Goal: Transaction & Acquisition: Purchase product/service

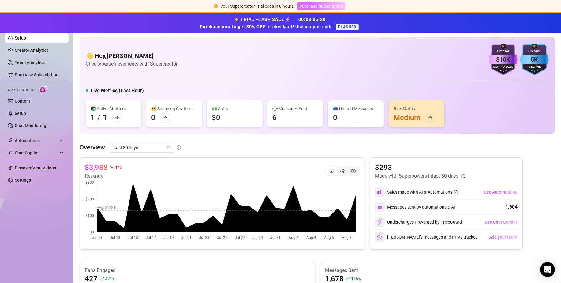
click at [324, 6] on span "Purchase Subscription" at bounding box center [321, 6] width 44 height 5
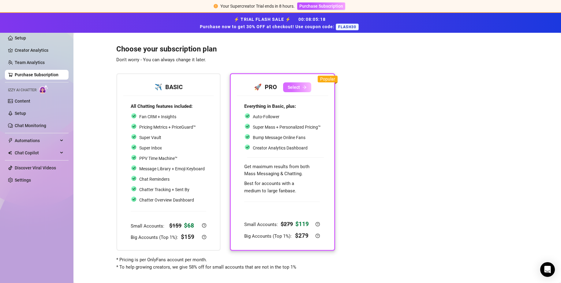
click at [297, 84] on button "Select" at bounding box center [297, 87] width 28 height 10
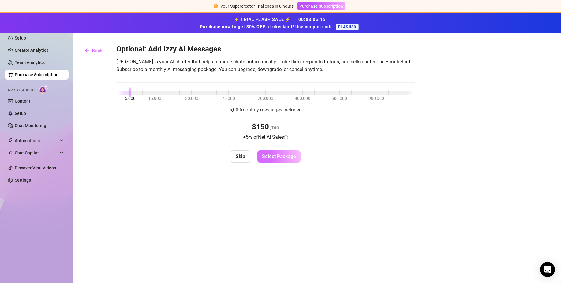
click at [273, 155] on span "Select Package" at bounding box center [279, 156] width 34 height 6
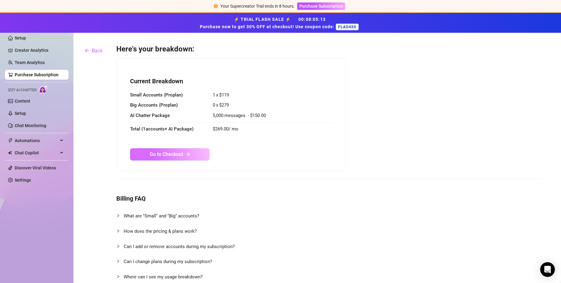
click at [174, 151] on span "Go to Checkout" at bounding box center [166, 154] width 33 height 6
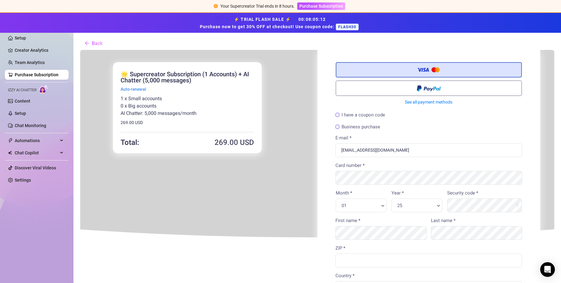
click at [362, 112] on label "I have a coupon code" at bounding box center [360, 114] width 50 height 5
click at [80, 49] on input "I have a coupon code" at bounding box center [80, 49] width 0 height 0
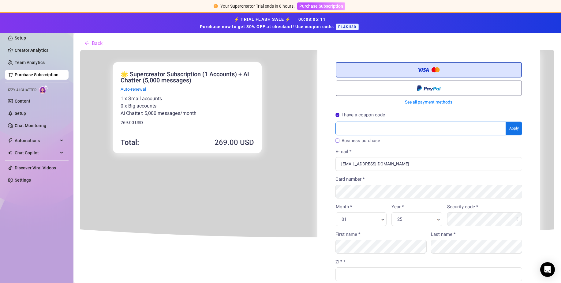
click at [365, 126] on input "text" at bounding box center [420, 128] width 170 height 14
type input "FLASH30"
click at [510, 126] on body "You're buying ×" at bounding box center [317, 244] width 474 height 390
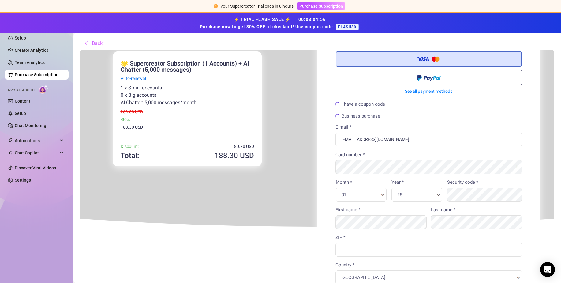
click at [414, 190] on div "25 Year * Year *" at bounding box center [416, 194] width 51 height 14
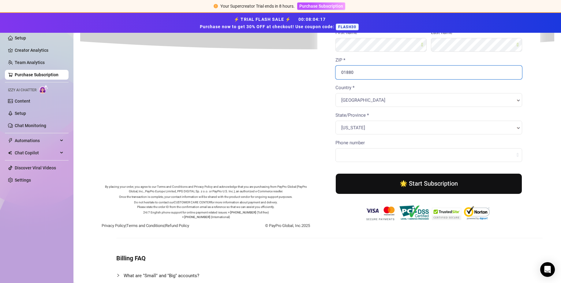
scroll to position [153, 0]
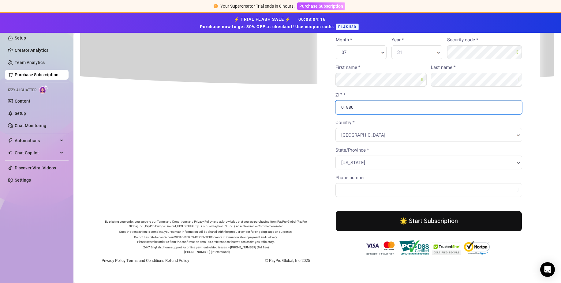
type input "01880"
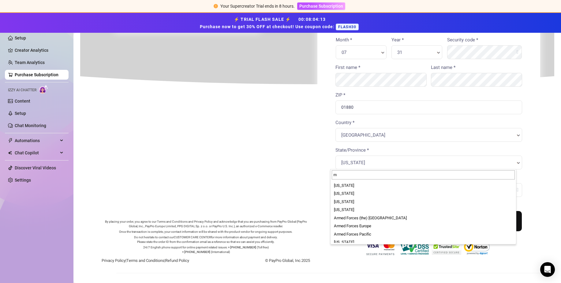
scroll to position [19, 0]
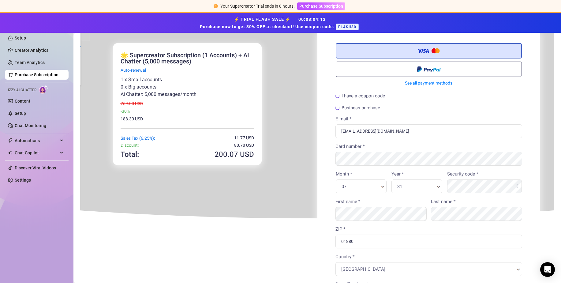
type input "mas"
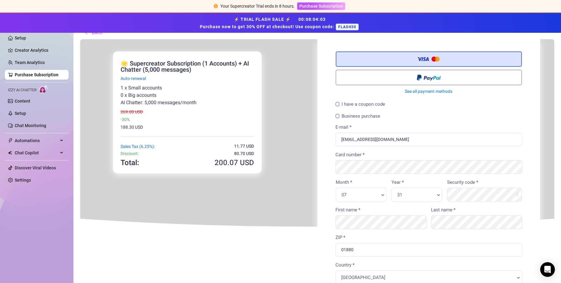
scroll to position [0, 0]
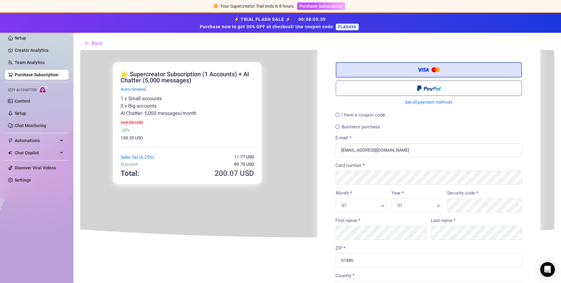
click at [343, 112] on label "I have a coupon code" at bounding box center [360, 114] width 50 height 5
click at [80, 49] on input "I have a coupon code" at bounding box center [80, 49] width 0 height 0
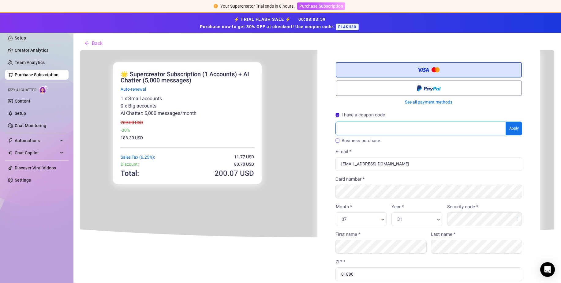
click at [347, 125] on input "text" at bounding box center [420, 128] width 170 height 14
type input "FLASH30"
click at [514, 125] on body "You're buying × 200" at bounding box center [317, 244] width 474 height 390
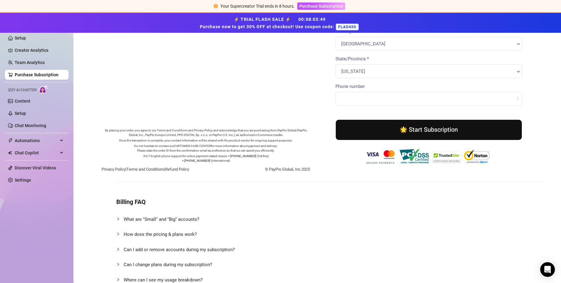
scroll to position [214, 0]
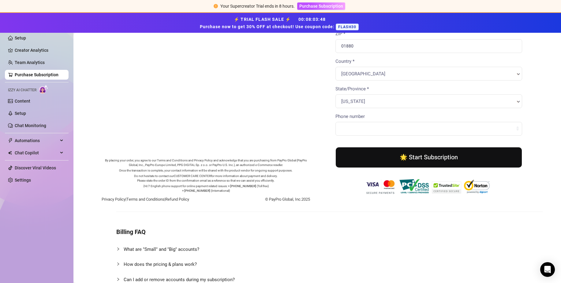
click at [423, 158] on button "🌟 Start Subscription" at bounding box center [428, 156] width 186 height 20
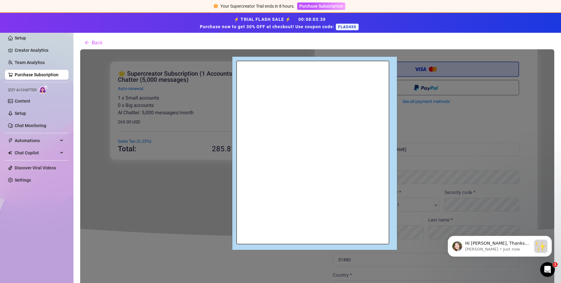
scroll to position [0, 0]
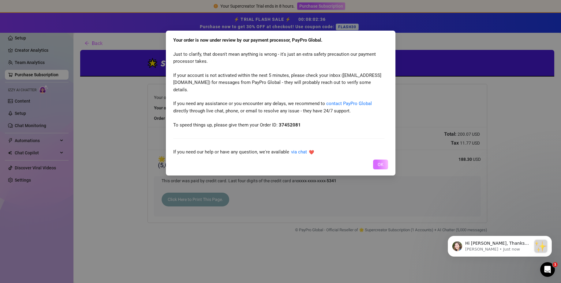
click at [381, 163] on span "OK" at bounding box center [380, 164] width 6 height 5
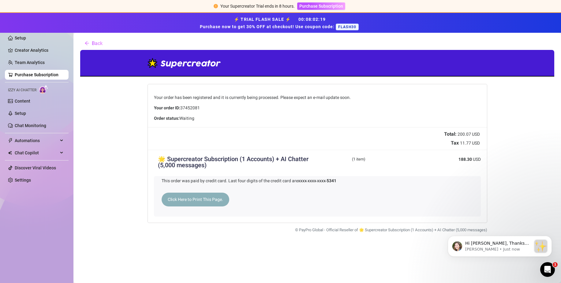
drag, startPoint x: 142, startPoint y: 146, endPoint x: 213, endPoint y: 198, distance: 87.9
click at [213, 198] on link "Click Here to Print This Page." at bounding box center [195, 199] width 68 height 14
click at [516, 246] on p "[PERSON_NAME] • Just now" at bounding box center [498, 249] width 66 height 6
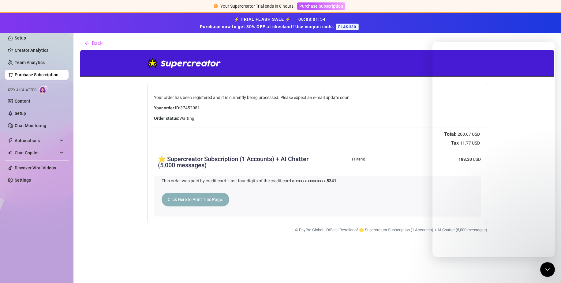
drag, startPoint x: 551, startPoint y: 266, endPoint x: 564, endPoint y: 299, distance: 35.3
click at [551, 266] on div "Close Intercom Messenger" at bounding box center [547, 269] width 15 height 15
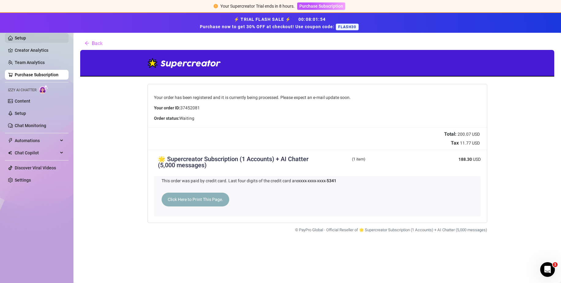
click at [24, 37] on link "Setup" at bounding box center [20, 37] width 11 height 5
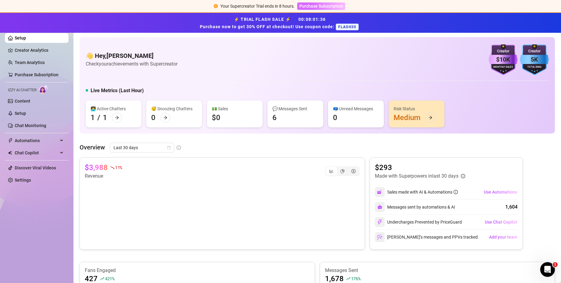
click at [316, 6] on span "Purchase Subscription" at bounding box center [321, 6] width 44 height 5
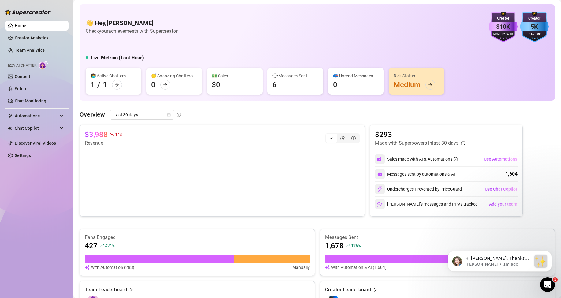
scroll to position [55, 0]
click at [495, 262] on p "[PERSON_NAME] • 1m ago" at bounding box center [498, 264] width 66 height 6
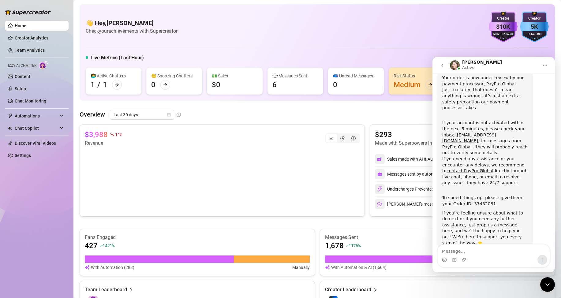
click at [444, 62] on button "go back" at bounding box center [442, 65] width 12 height 12
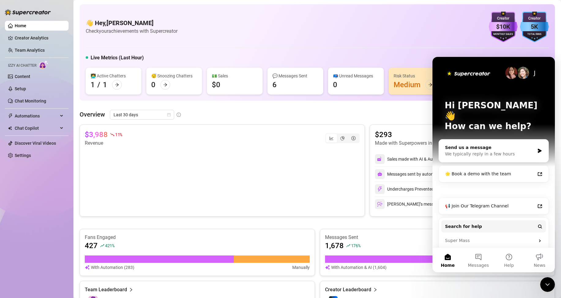
scroll to position [0, 0]
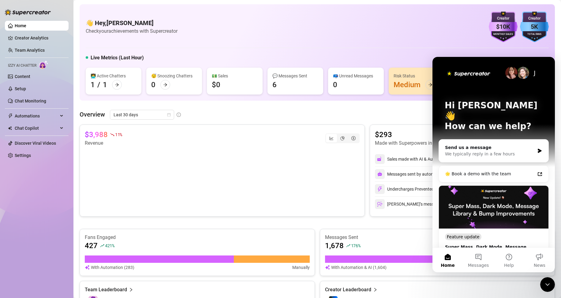
click at [543, 282] on div "Close Intercom Messenger" at bounding box center [547, 284] width 15 height 15
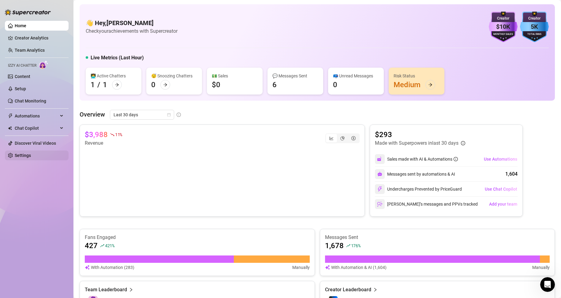
click at [21, 158] on link "Settings" at bounding box center [23, 155] width 16 height 5
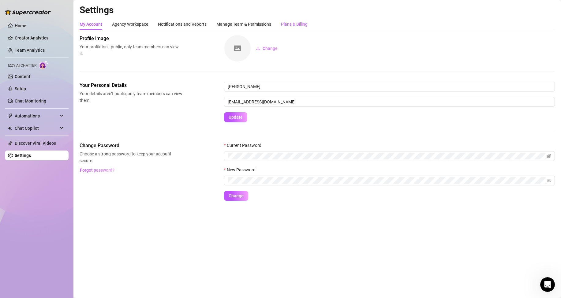
click at [288, 23] on div "Plans & Billing" at bounding box center [294, 24] width 27 height 7
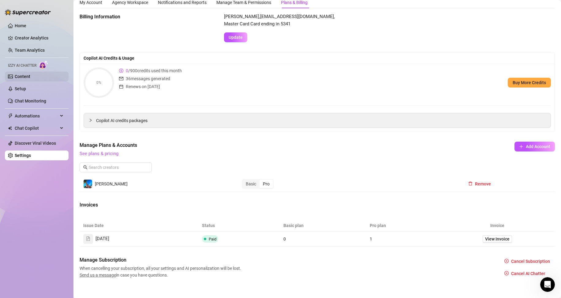
scroll to position [28, 0]
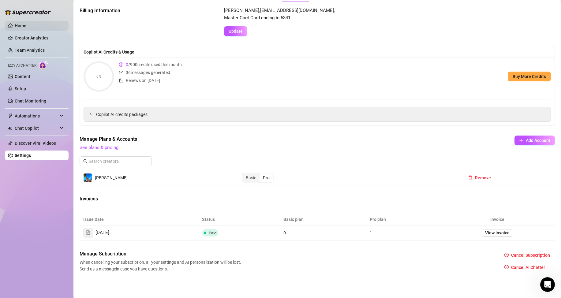
click at [26, 23] on link "Home" at bounding box center [21, 25] width 12 height 5
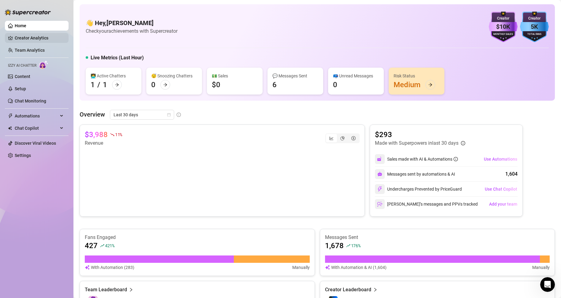
click at [28, 39] on link "Creator Analytics" at bounding box center [39, 38] width 49 height 10
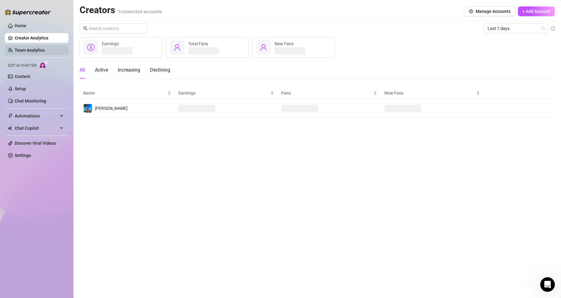
click at [37, 51] on link "Team Analytics" at bounding box center [30, 50] width 30 height 5
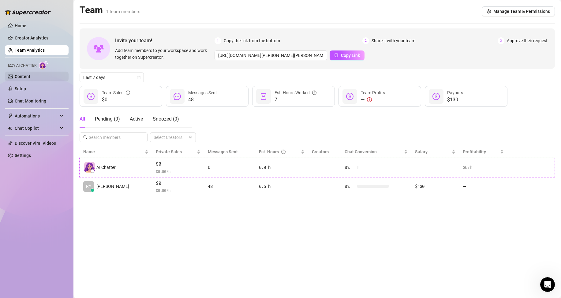
click at [25, 75] on link "Content" at bounding box center [23, 76] width 16 height 5
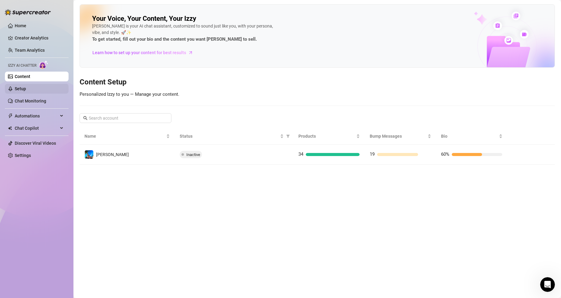
click at [26, 91] on link "Setup" at bounding box center [20, 88] width 11 height 5
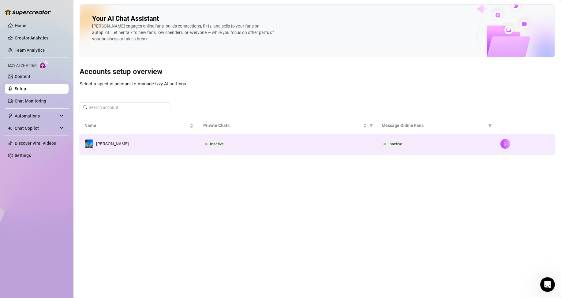
click at [172, 146] on td "[PERSON_NAME]" at bounding box center [139, 144] width 119 height 20
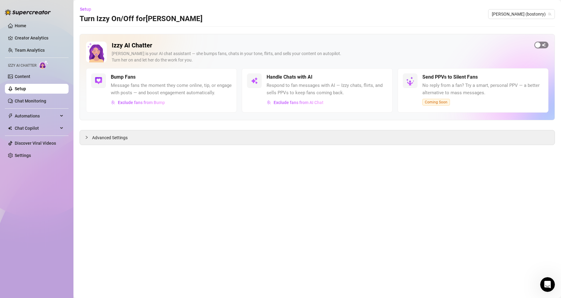
click at [542, 45] on span "button" at bounding box center [541, 45] width 14 height 7
click at [382, 76] on span "button" at bounding box center [380, 77] width 13 height 7
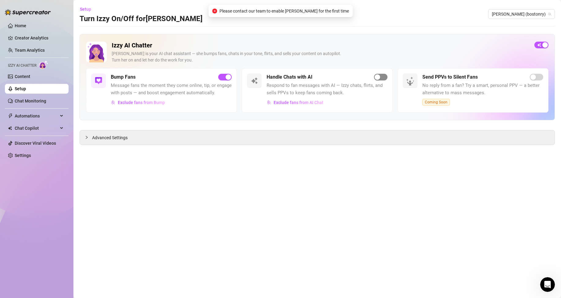
click at [383, 76] on span "button" at bounding box center [380, 77] width 13 height 7
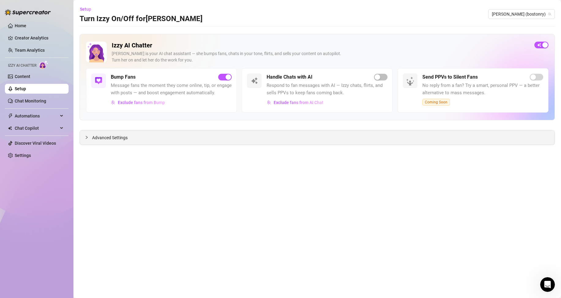
click at [82, 136] on div "Advanced Settings" at bounding box center [317, 137] width 474 height 14
click at [86, 137] on icon "collapsed" at bounding box center [87, 137] width 4 height 4
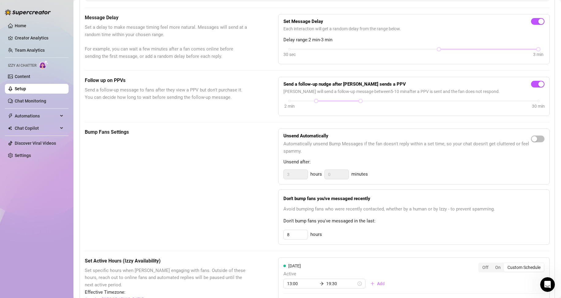
scroll to position [184, 0]
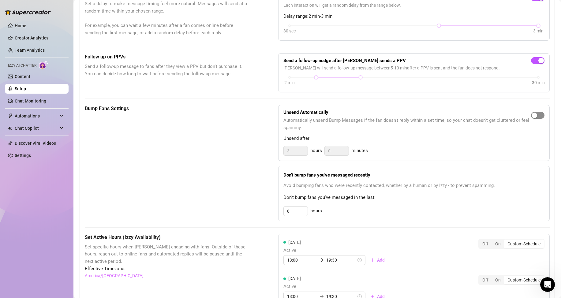
click at [532, 119] on button "button" at bounding box center [537, 115] width 13 height 7
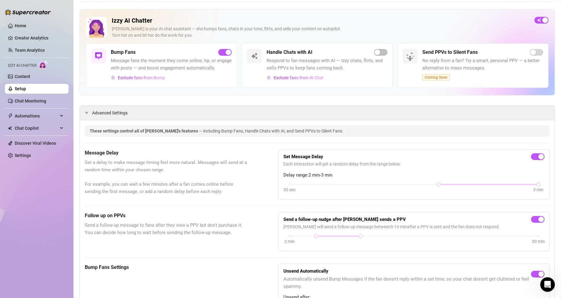
scroll to position [0, 0]
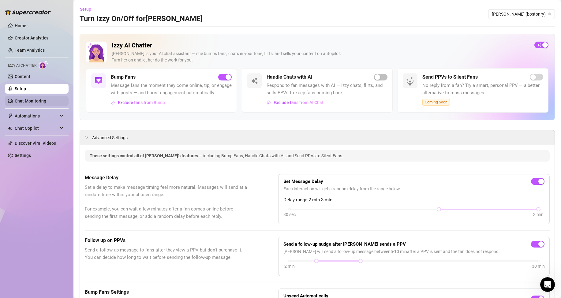
click at [38, 99] on link "Chat Monitoring" at bounding box center [31, 100] width 32 height 5
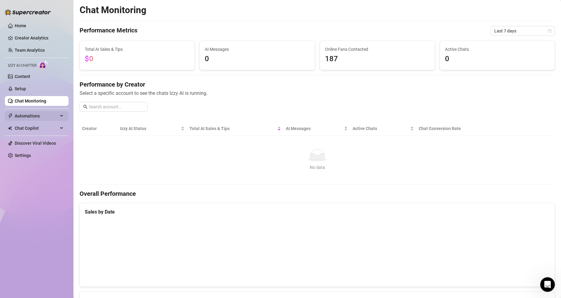
click at [43, 115] on span "Automations" at bounding box center [36, 116] width 43 height 10
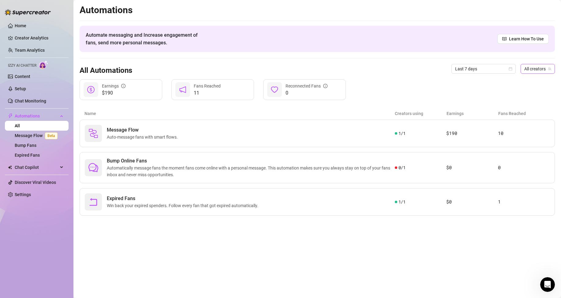
click at [534, 69] on span "All creators" at bounding box center [537, 68] width 27 height 9
click at [532, 90] on span "( bostonry )" at bounding box center [539, 91] width 20 height 7
click at [375, 154] on div "Bump Online Fans Automatically message fans the moment fans come online with a …" at bounding box center [317, 167] width 475 height 31
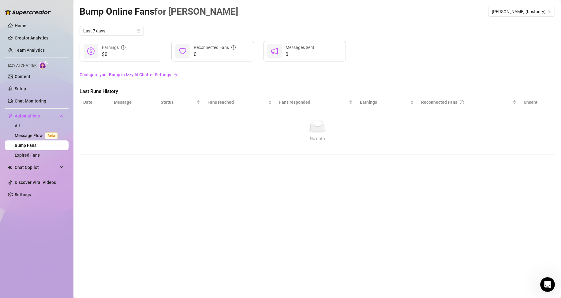
click at [155, 75] on link "Configure your Bump in Izzy AI Chatter Settings" at bounding box center [317, 74] width 475 height 7
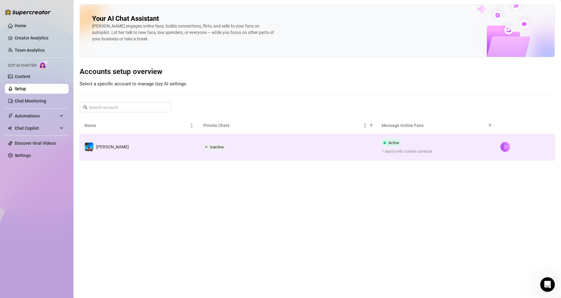
click at [213, 143] on span "Inactive" at bounding box center [214, 146] width 22 height 7
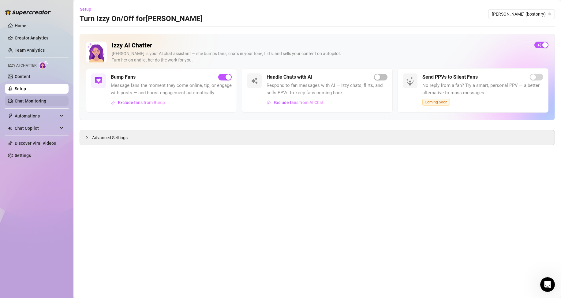
click at [32, 102] on link "Chat Monitoring" at bounding box center [31, 100] width 32 height 5
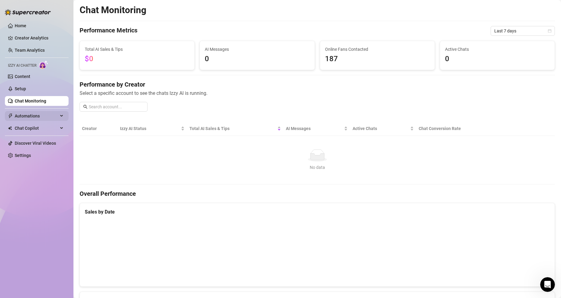
click at [31, 114] on span "Automations" at bounding box center [36, 116] width 43 height 10
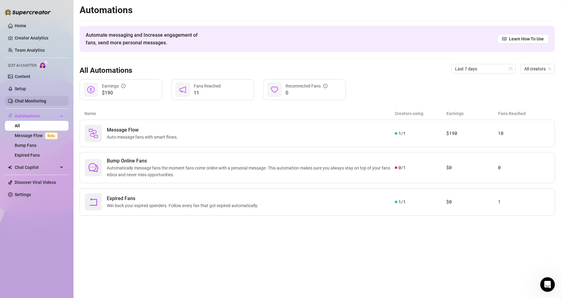
click at [34, 101] on link "Chat Monitoring" at bounding box center [31, 100] width 32 height 5
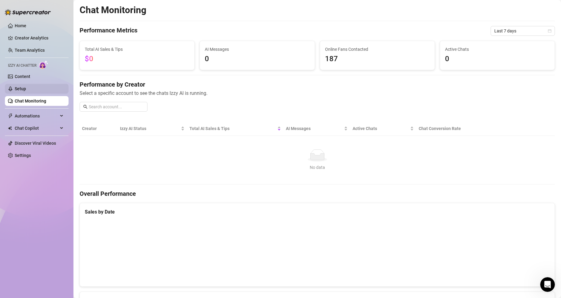
click at [26, 90] on link "Setup" at bounding box center [20, 88] width 11 height 5
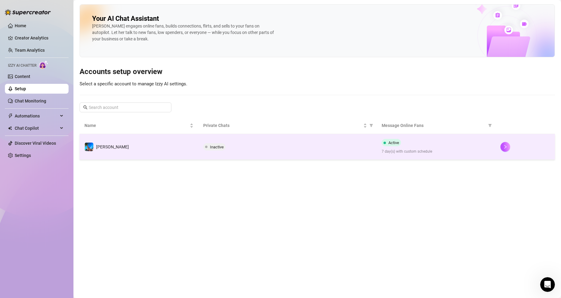
click at [136, 143] on td "[PERSON_NAME]" at bounding box center [139, 147] width 119 height 26
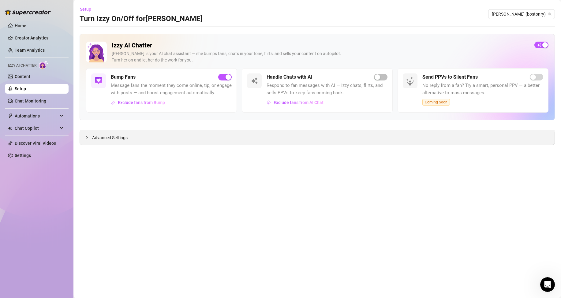
click at [115, 135] on span "Advanced Settings" at bounding box center [109, 137] width 35 height 7
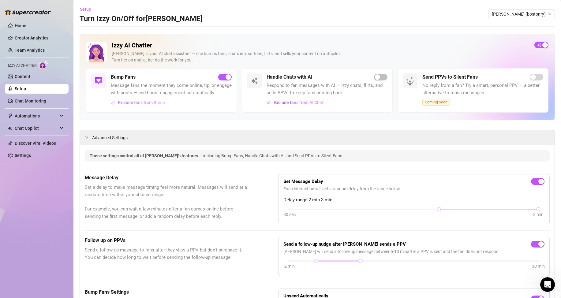
click at [137, 105] on span "Exclude fans from Bump" at bounding box center [141, 102] width 47 height 5
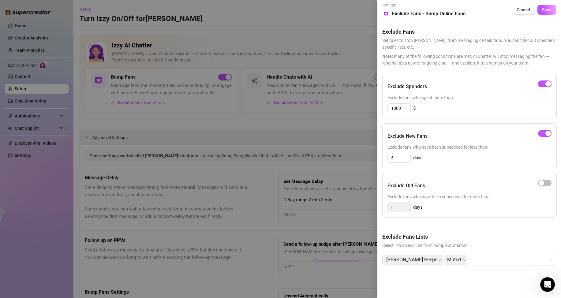
click at [225, 146] on div at bounding box center [280, 149] width 561 height 298
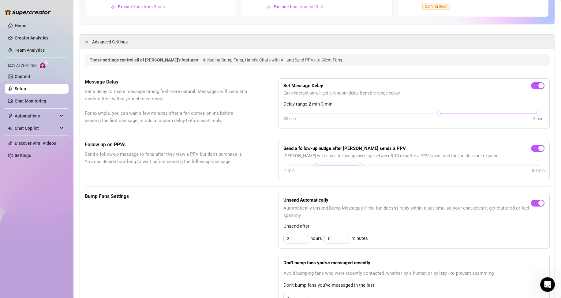
scroll to position [122, 0]
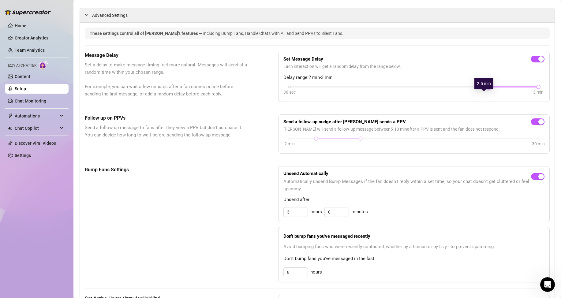
drag, startPoint x: 434, startPoint y: 95, endPoint x: 469, endPoint y: 94, distance: 34.3
click at [469, 87] on div "30 sec 3 min" at bounding box center [413, 86] width 249 height 2
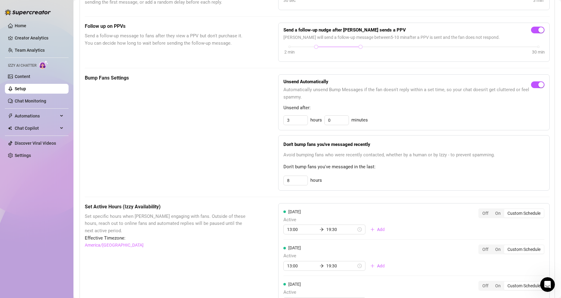
scroll to position [245, 0]
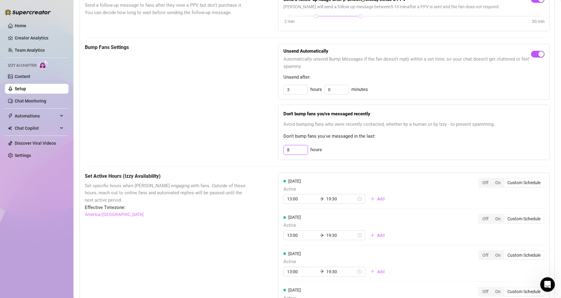
click at [298, 94] on input "8" at bounding box center [296, 89] width 24 height 9
click at [298, 154] on input "8" at bounding box center [296, 149] width 24 height 9
type input "4"
click at [248, 136] on div "Bump Fans Settings Unsend Automatically Automatically unsend Bump Messages if t…" at bounding box center [317, 102] width 465 height 116
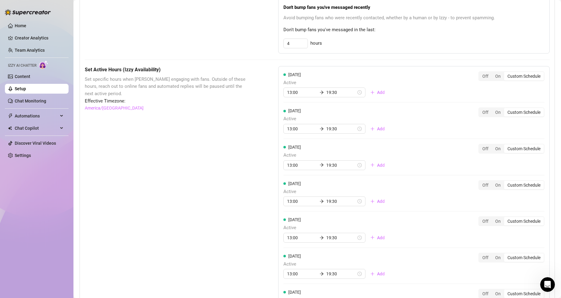
scroll to position [392, 0]
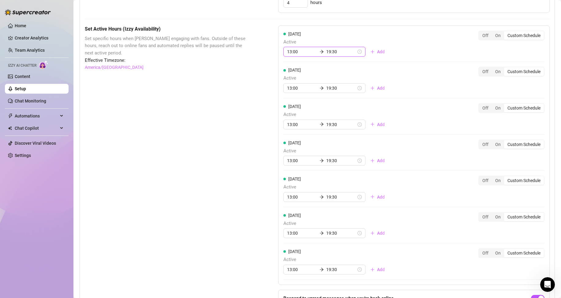
click at [289, 55] on input "13:00" at bounding box center [302, 51] width 30 height 7
click at [287, 98] on div "12" at bounding box center [290, 98] width 15 height 9
type input "12:00"
click at [251, 99] on div "Set Active Hours (Izzy Availability) Set specific hours when Izzy engaging with…" at bounding box center [317, 176] width 465 height 303
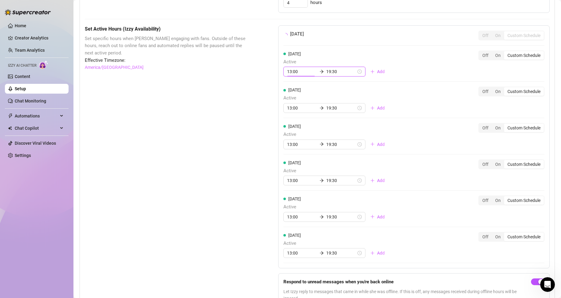
click at [292, 94] on div "[DATE] Off On Custom Schedule [DATE] Active 13:00 19:30 Add Off On Custom Sched…" at bounding box center [413, 146] width 271 height 243
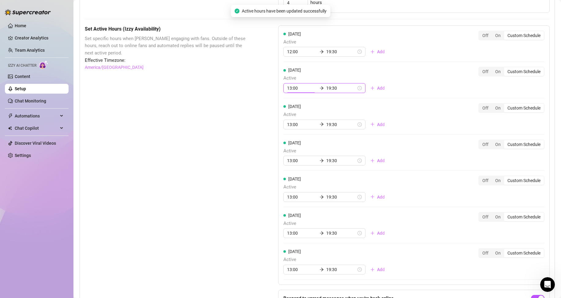
click at [290, 91] on input "13:00" at bounding box center [302, 88] width 30 height 7
click at [297, 55] on input "12:00" at bounding box center [302, 51] width 30 height 7
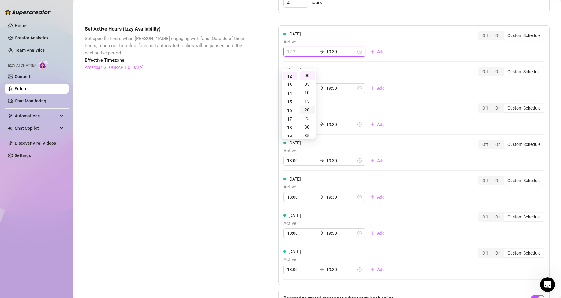
scroll to position [31, 0]
click at [307, 98] on div "30" at bounding box center [307, 96] width 15 height 9
type input "12:30"
click at [248, 95] on div "Set Active Hours (Izzy Availability) Set specific hours when Izzy engaging with…" at bounding box center [317, 176] width 465 height 303
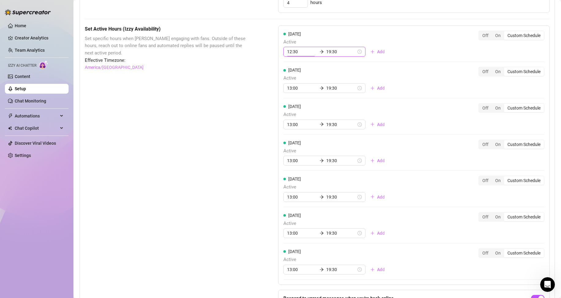
scroll to position [162, 0]
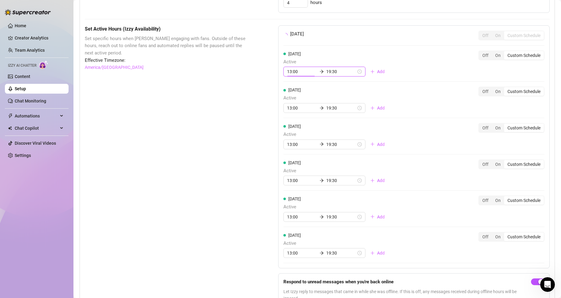
click at [288, 95] on div "[DATE] Off On Custom Schedule [DATE] Active 13:00 19:30 Add Off On Custom Sched…" at bounding box center [413, 146] width 271 height 243
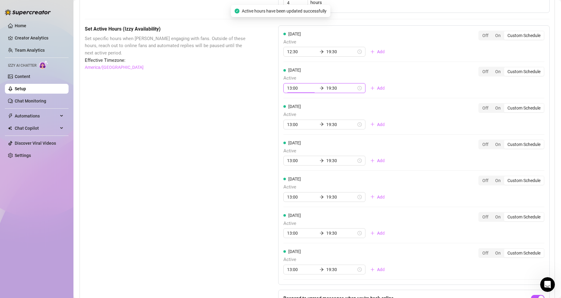
click at [287, 91] on input "13:00" at bounding box center [302, 88] width 30 height 7
click at [291, 136] on div "12" at bounding box center [290, 134] width 15 height 9
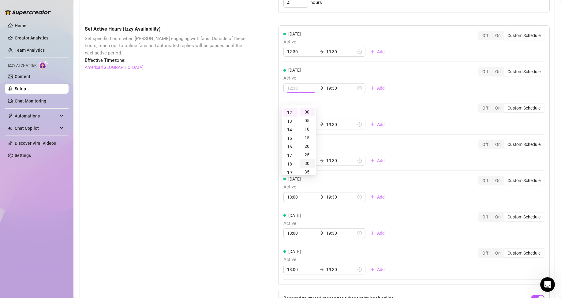
click at [310, 163] on div "30" at bounding box center [307, 163] width 15 height 9
type input "12:30"
click at [252, 145] on div "Set Active Hours (Izzy Availability) Set specific hours when Izzy engaging with…" at bounding box center [317, 176] width 465 height 303
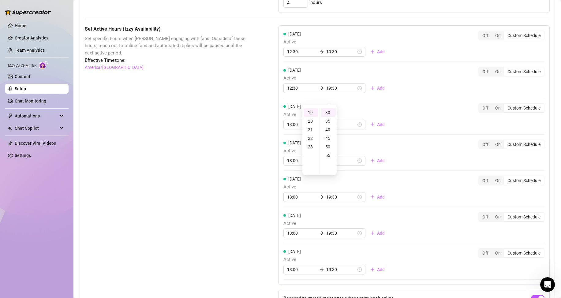
click at [219, 141] on div "Set Active Hours (Izzy Availability) Set specific hours when Izzy engaging with…" at bounding box center [166, 176] width 163 height 303
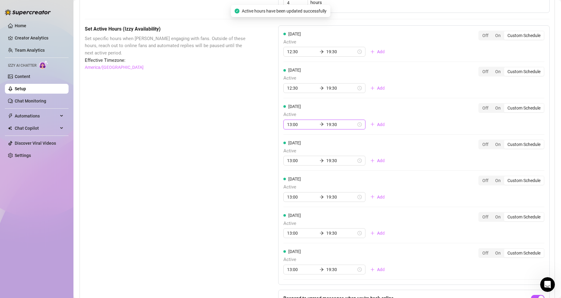
click at [287, 128] on input "13:00" at bounding box center [302, 124] width 30 height 7
click at [291, 171] on div "12" at bounding box center [290, 170] width 15 height 9
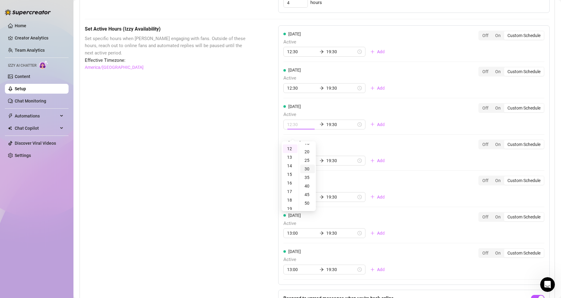
click at [307, 169] on div "30" at bounding box center [307, 169] width 15 height 9
type input "12:30"
click at [238, 162] on div "Set Active Hours (Izzy Availability) Set specific hours when Izzy engaging with…" at bounding box center [166, 176] width 163 height 303
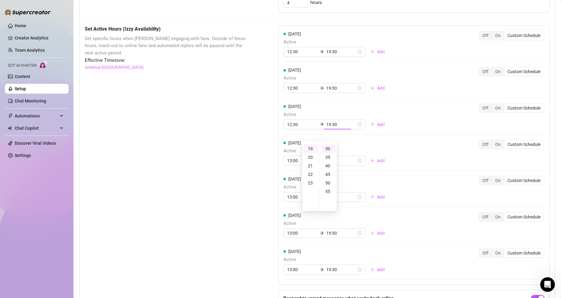
click at [224, 170] on div "Set Active Hours (Izzy Availability) Set specific hours when Izzy engaging with…" at bounding box center [166, 176] width 163 height 303
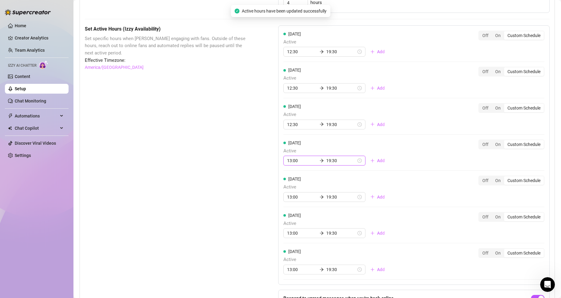
click at [295, 164] on input "13:00" at bounding box center [302, 160] width 30 height 7
click at [290, 208] on div "12" at bounding box center [290, 207] width 15 height 9
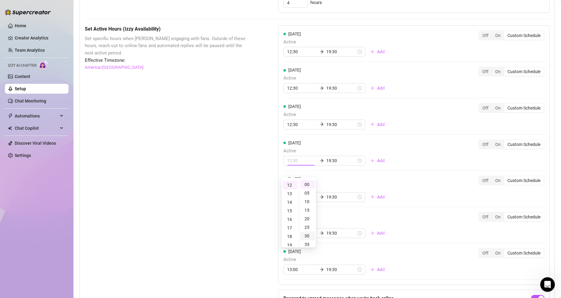
click at [309, 235] on div "30" at bounding box center [307, 236] width 15 height 9
type input "12:30"
click at [232, 214] on div "Set Active Hours (Izzy Availability) Set specific hours when Izzy engaging with…" at bounding box center [166, 176] width 163 height 303
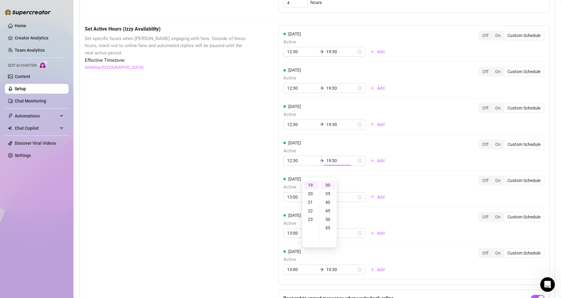
click at [232, 214] on div "Set Active Hours (Izzy Availability) Set specific hours when Izzy engaging with…" at bounding box center [166, 176] width 163 height 303
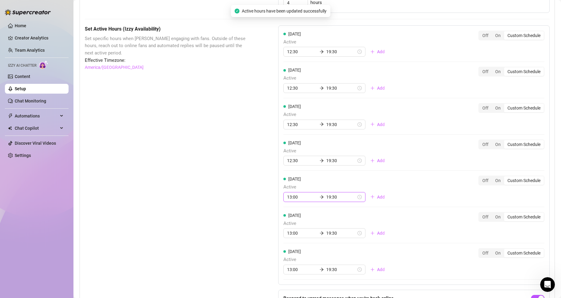
click at [295, 200] on input "13:00" at bounding box center [302, 197] width 30 height 7
click at [290, 243] on div "12" at bounding box center [290, 243] width 15 height 9
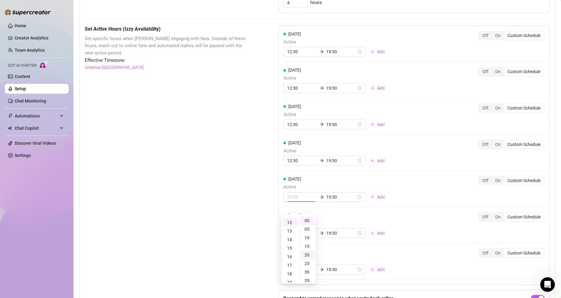
scroll to position [102, 0]
click at [306, 272] on div "30" at bounding box center [307, 272] width 15 height 9
type input "12:30"
click at [236, 246] on div "Set Active Hours (Izzy Availability) Set specific hours when Izzy engaging with…" at bounding box center [166, 176] width 163 height 303
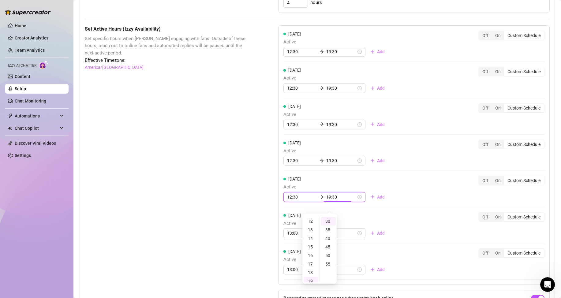
scroll to position [162, 0]
click at [236, 245] on div "Set Active Hours (Izzy Availability) Set specific hours when Izzy engaging with…" at bounding box center [166, 176] width 163 height 303
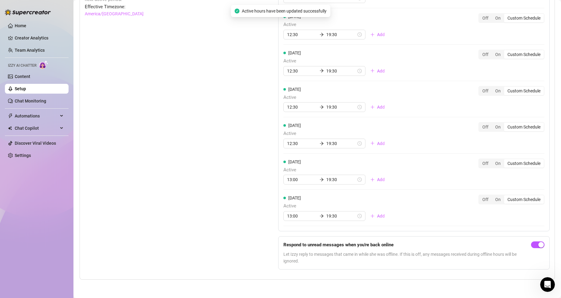
scroll to position [453, 0]
click at [287, 178] on input "13:00" at bounding box center [302, 179] width 30 height 7
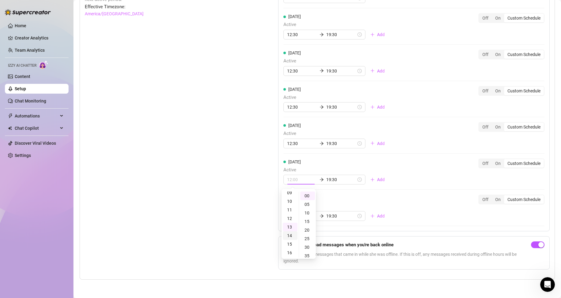
click at [288, 217] on div "12" at bounding box center [290, 218] width 15 height 9
click at [310, 248] on div "30" at bounding box center [307, 247] width 15 height 9
type input "12:30"
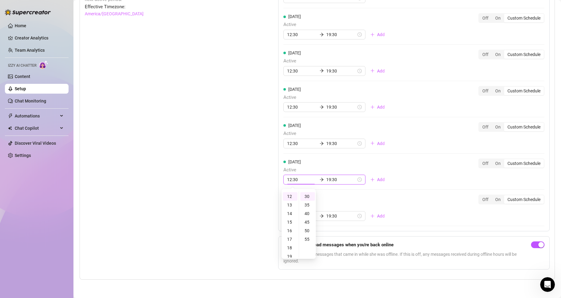
click at [244, 235] on div "Set Active Hours (Izzy Availability) Set specific hours when Izzy engaging with…" at bounding box center [166, 123] width 163 height 303
click at [243, 230] on div "Set Active Hours (Izzy Availability) Set specific hours when Izzy engaging with…" at bounding box center [166, 123] width 163 height 303
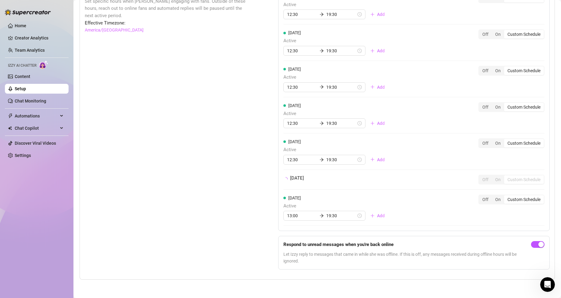
scroll to position [453, 0]
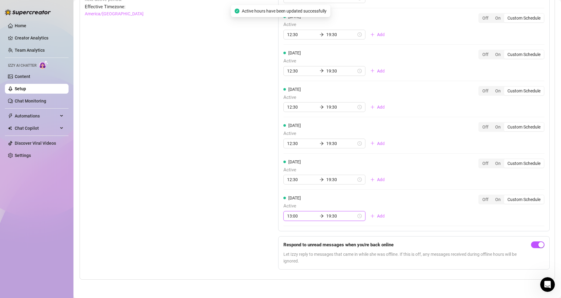
click at [287, 217] on input "13:00" at bounding box center [302, 216] width 30 height 7
click at [289, 168] on div "12" at bounding box center [290, 166] width 15 height 9
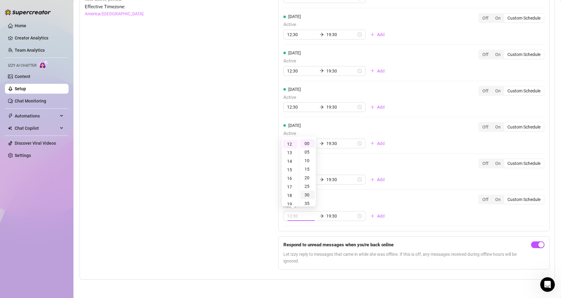
click at [308, 194] on div "30" at bounding box center [307, 195] width 15 height 9
type input "12:30"
click at [231, 206] on div "Set Active Hours (Izzy Availability) Set specific hours when Izzy engaging with…" at bounding box center [166, 123] width 163 height 303
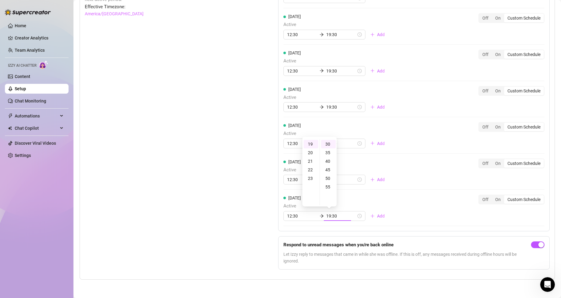
click at [232, 205] on div "Set Active Hours (Izzy Availability) Set specific hours when Izzy engaging with…" at bounding box center [166, 123] width 163 height 303
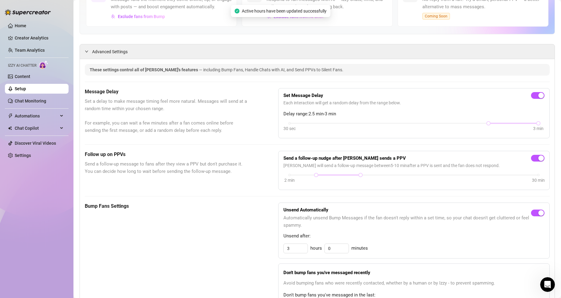
scroll to position [0, 0]
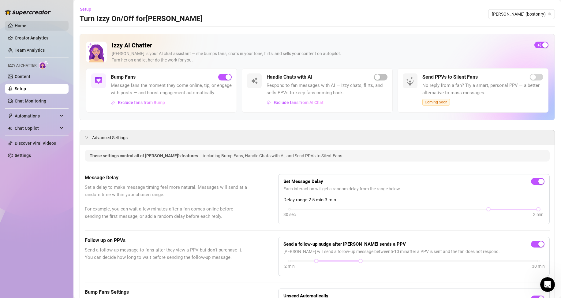
click at [25, 23] on link "Home" at bounding box center [21, 25] width 12 height 5
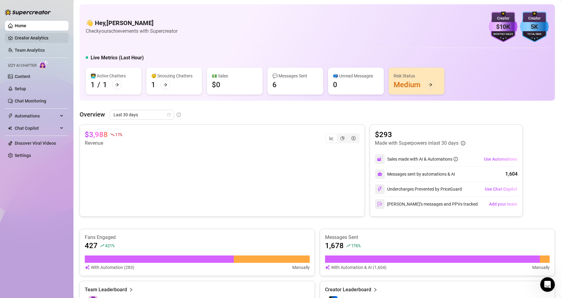
click at [28, 37] on link "Creator Analytics" at bounding box center [39, 38] width 49 height 10
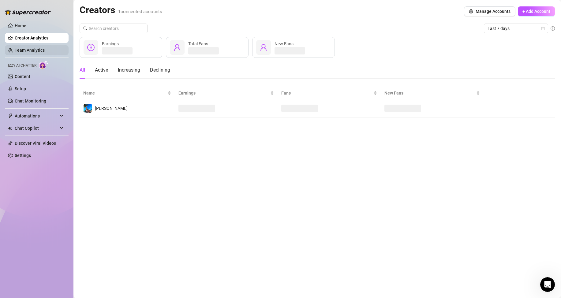
click at [37, 52] on link "Team Analytics" at bounding box center [30, 50] width 30 height 5
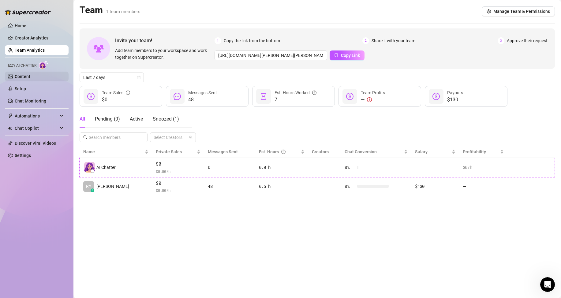
click at [26, 74] on link "Content" at bounding box center [23, 76] width 16 height 5
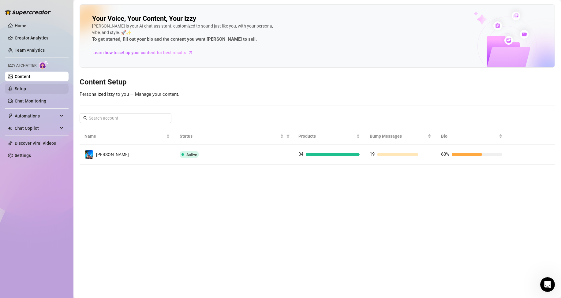
click at [21, 88] on link "Setup" at bounding box center [20, 88] width 11 height 5
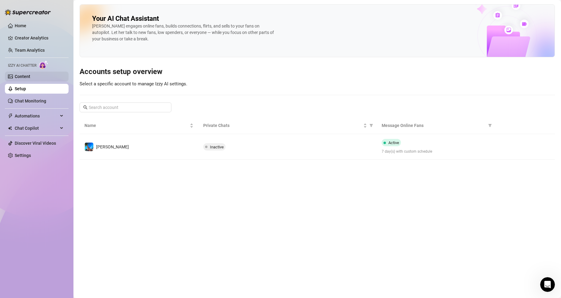
click at [28, 74] on link "Content" at bounding box center [23, 76] width 16 height 5
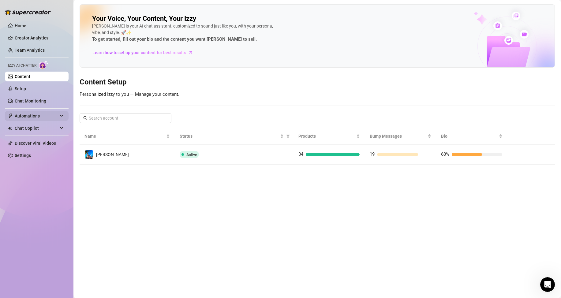
click at [33, 113] on span "Automations" at bounding box center [36, 116] width 43 height 10
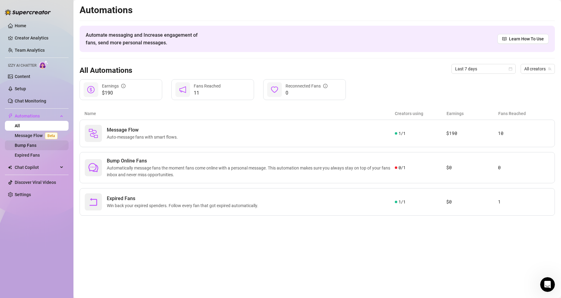
click at [33, 143] on link "Bump Fans" at bounding box center [26, 145] width 22 height 5
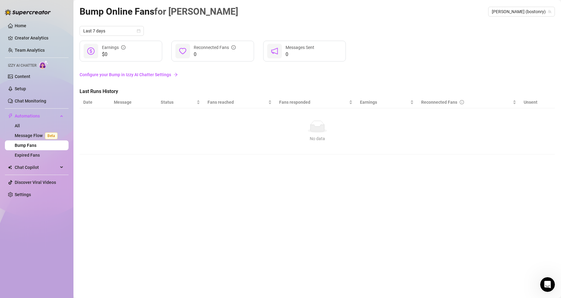
click at [124, 72] on link "Configure your Bump in Izzy AI Chatter Settings" at bounding box center [317, 74] width 475 height 7
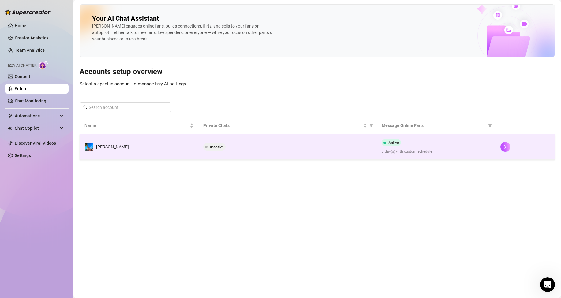
click at [161, 146] on td "[PERSON_NAME]" at bounding box center [139, 147] width 119 height 26
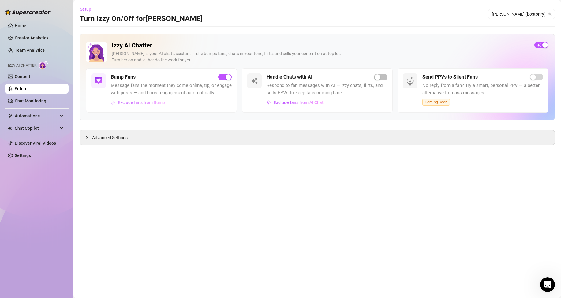
click at [129, 103] on span "Exclude fans from Bump" at bounding box center [141, 102] width 47 height 5
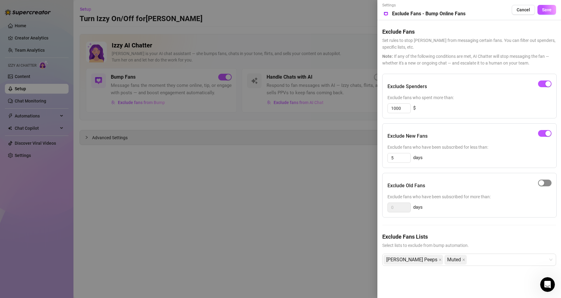
click at [542, 182] on div "button" at bounding box center [541, 183] width 6 height 6
click at [405, 206] on input "0" at bounding box center [399, 207] width 23 height 9
click at [402, 207] on input "0" at bounding box center [399, 207] width 23 height 9
type input "5"
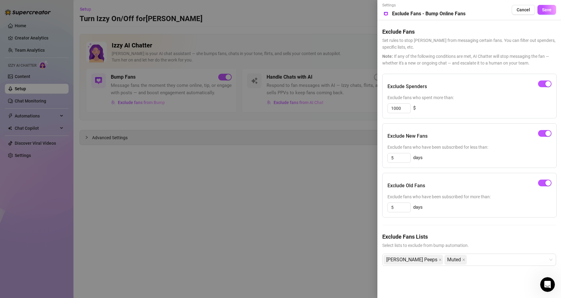
click at [482, 226] on div "Exclude Spenders Exclude fans who spent more than: 1000 $ Exclude New Fans Excl…" at bounding box center [469, 175] width 174 height 202
click at [550, 7] on button "Save" at bounding box center [546, 10] width 19 height 10
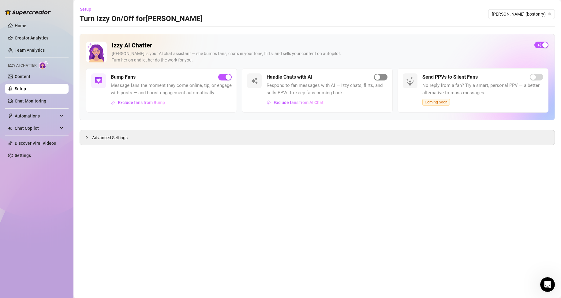
click at [385, 77] on span "button" at bounding box center [380, 77] width 13 height 7
click at [549, 282] on icon "Open Intercom Messenger" at bounding box center [547, 285] width 10 height 10
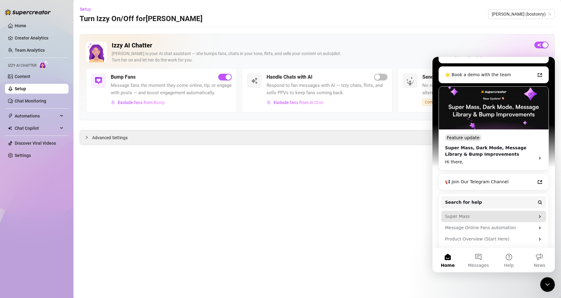
scroll to position [103, 0]
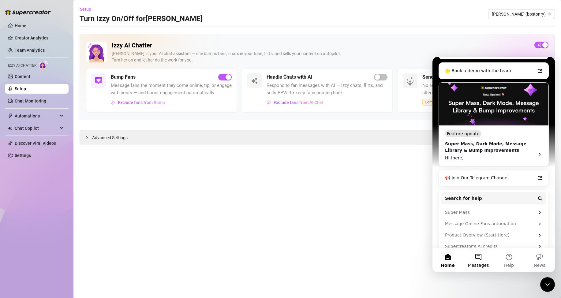
click at [481, 261] on button "Messages" at bounding box center [478, 260] width 31 height 24
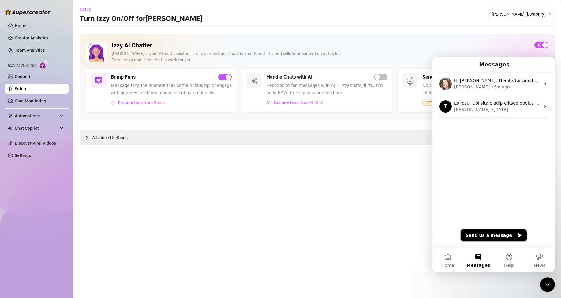
click at [494, 234] on button "Send us a message" at bounding box center [493, 235] width 66 height 12
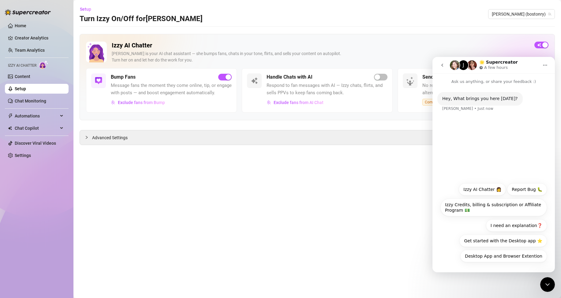
click at [486, 187] on button "Izzy AI Chatter 👩" at bounding box center [481, 189] width 47 height 12
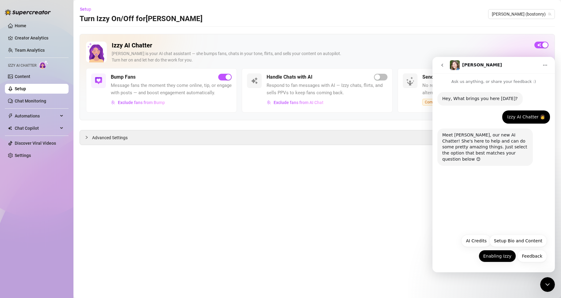
click at [499, 256] on button "Enabling Izzy" at bounding box center [496, 256] width 37 height 12
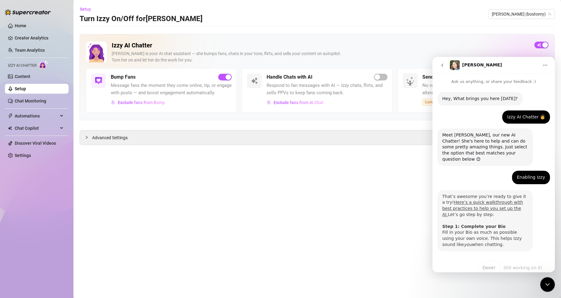
scroll to position [6, 0]
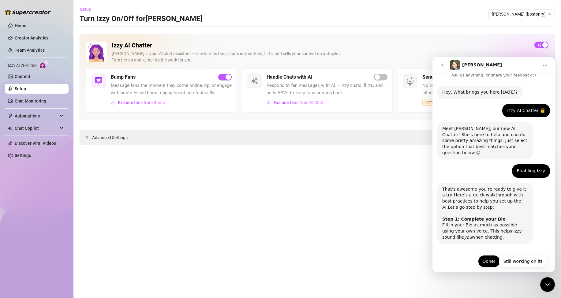
click at [484, 258] on button "Done!" at bounding box center [489, 261] width 22 height 12
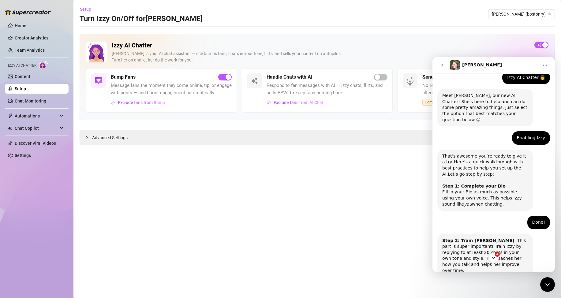
scroll to position [67, 0]
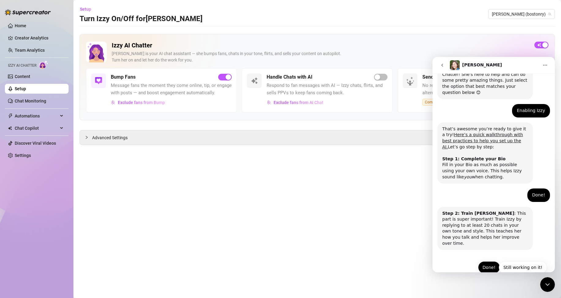
click at [488, 261] on button "Done!" at bounding box center [489, 267] width 22 height 12
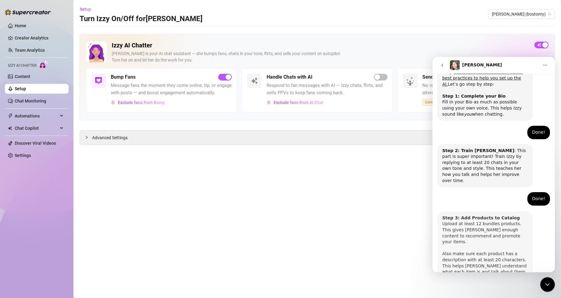
scroll to position [151, 0]
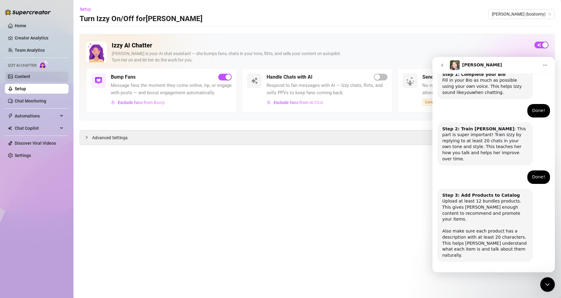
click at [22, 75] on link "Content" at bounding box center [23, 76] width 16 height 5
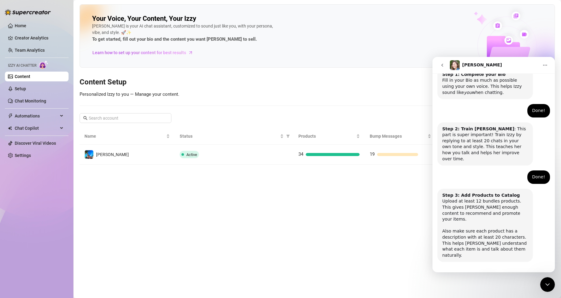
click at [345, 199] on main "Your Voice, Your Content, Your [PERSON_NAME] is your AI chat assistant, customi…" at bounding box center [316, 149] width 487 height 298
click at [546, 282] on icon "Close Intercom Messenger" at bounding box center [546, 284] width 7 height 7
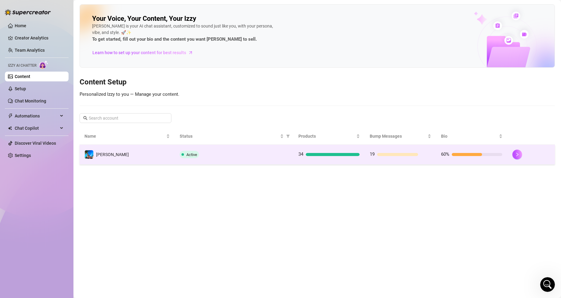
click at [427, 146] on td "19" at bounding box center [400, 155] width 71 height 20
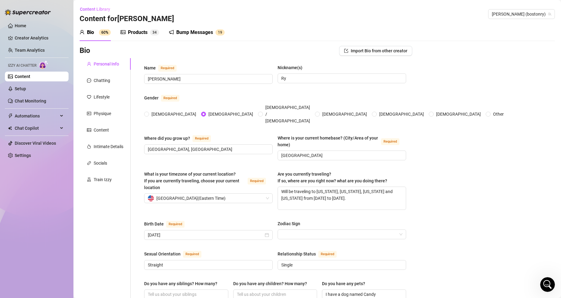
click at [189, 33] on div "Bump Messages" at bounding box center [194, 32] width 37 height 7
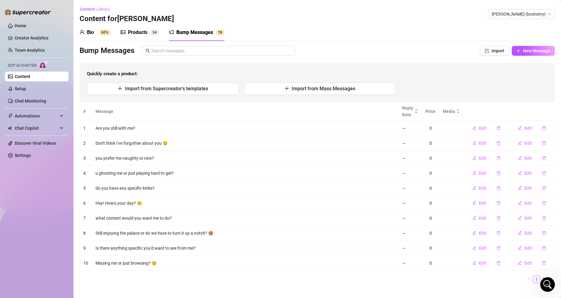
click at [135, 32] on div "Products" at bounding box center [138, 32] width 20 height 7
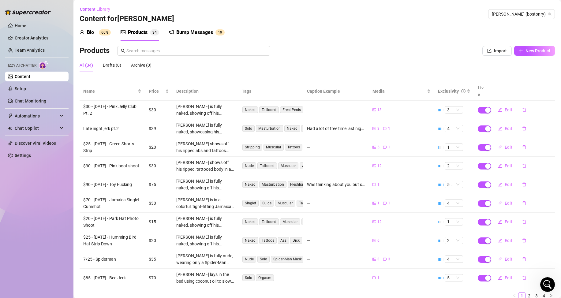
click at [545, 282] on icon "Open Intercom Messenger" at bounding box center [547, 285] width 10 height 10
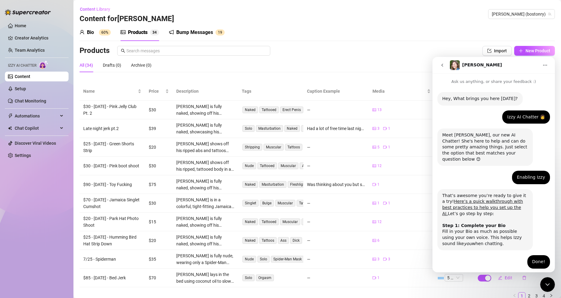
scroll to position [151, 0]
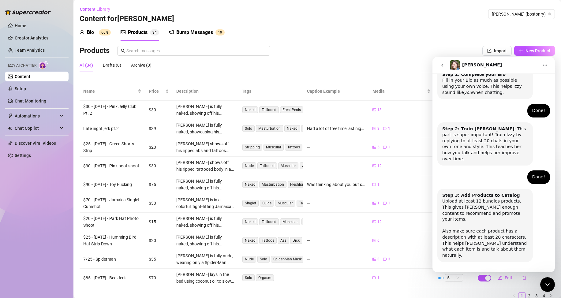
click at [488, 273] on button "Done!" at bounding box center [489, 279] width 22 height 12
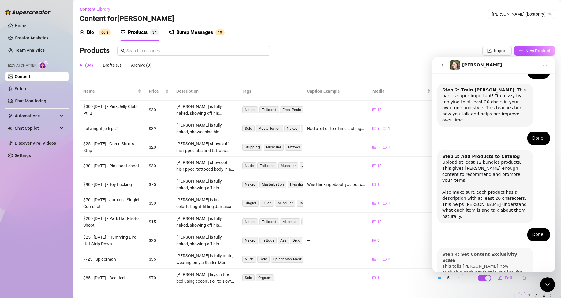
scroll to position [212, 0]
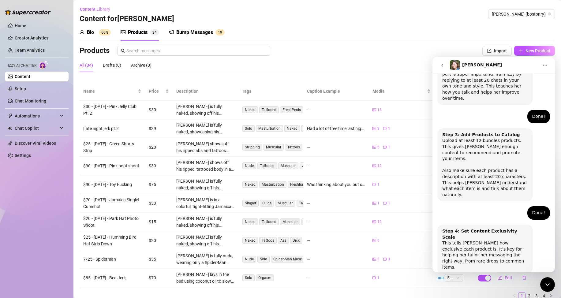
click at [489, 282] on button "Done!" at bounding box center [489, 291] width 22 height 12
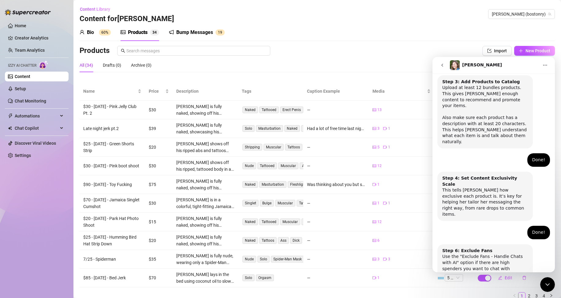
scroll to position [266, 0]
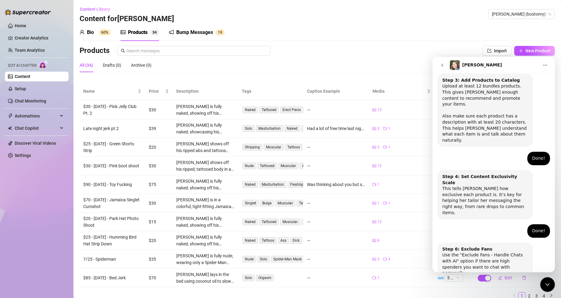
click at [371, 27] on div "Bio 60% Products 3 4 Bump Messages 1 9" at bounding box center [317, 32] width 475 height 17
click at [24, 89] on link "Setup" at bounding box center [20, 88] width 11 height 5
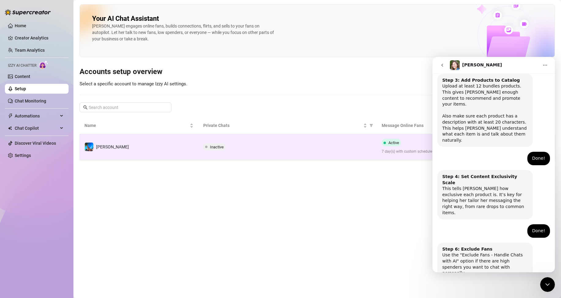
click at [177, 147] on td "[PERSON_NAME]" at bounding box center [139, 147] width 119 height 26
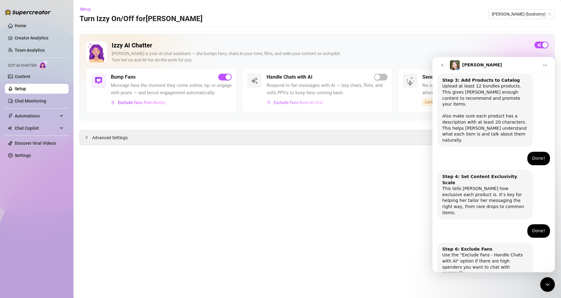
click at [318, 101] on span "Exclude fans from AI Chat" at bounding box center [298, 102] width 50 height 5
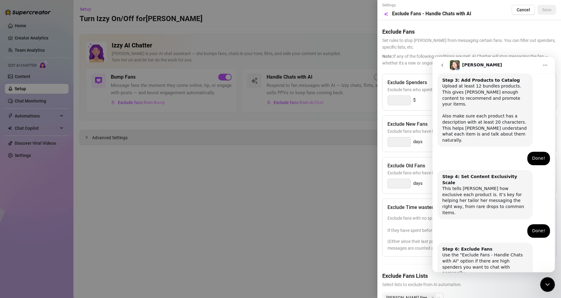
click at [548, 280] on div "Close Intercom Messenger" at bounding box center [547, 284] width 15 height 15
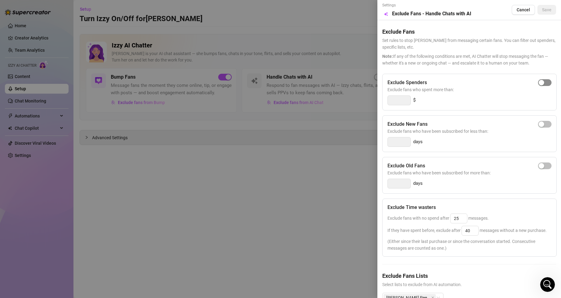
click at [543, 83] on span "button" at bounding box center [544, 82] width 13 height 7
click at [394, 98] on input "300" at bounding box center [399, 100] width 23 height 9
type input "2"
click at [541, 83] on span "button" at bounding box center [544, 82] width 13 height 7
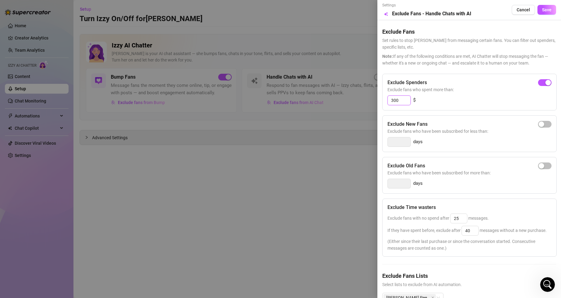
click at [397, 102] on input "300" at bounding box center [399, 100] width 23 height 9
type input "150"
click at [470, 115] on div "Exclude New Fans Exclude fans who have been subscribed for less than: days" at bounding box center [469, 133] width 174 height 37
click at [538, 165] on div "button" at bounding box center [541, 166] width 6 height 6
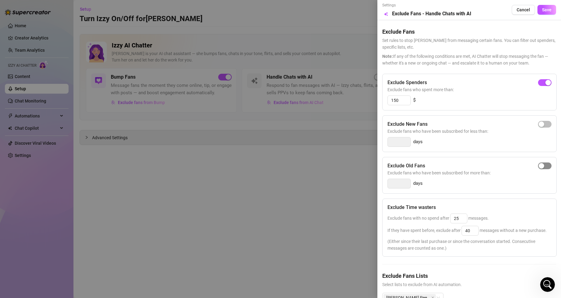
type input "14"
click at [399, 187] on input "14" at bounding box center [399, 183] width 23 height 9
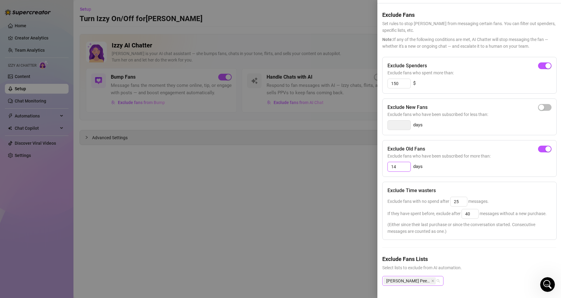
click at [438, 276] on div "[PERSON_NAME] Peeps" at bounding box center [412, 281] width 61 height 10
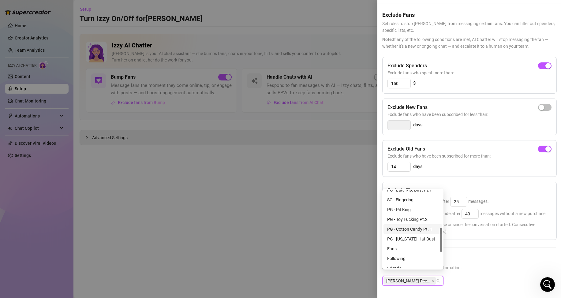
scroll to position [153, 0]
click at [408, 245] on div "Muted" at bounding box center [412, 247] width 51 height 7
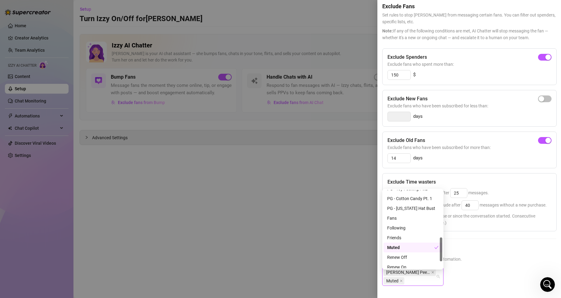
scroll to position [176, 0]
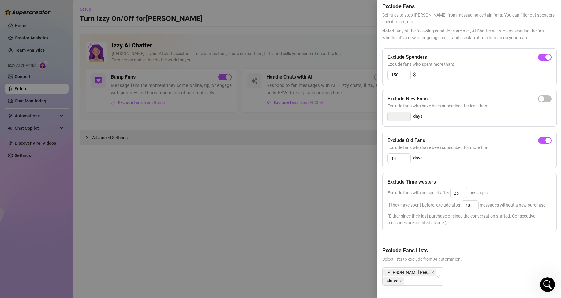
click at [494, 254] on h5 "Exclude Fans Lists" at bounding box center [469, 250] width 174 height 8
click at [545, 138] on div "button" at bounding box center [548, 141] width 6 height 6
click at [461, 189] on input "25" at bounding box center [458, 192] width 17 height 9
click at [486, 178] on div "Exclude Time wasters" at bounding box center [469, 181] width 164 height 7
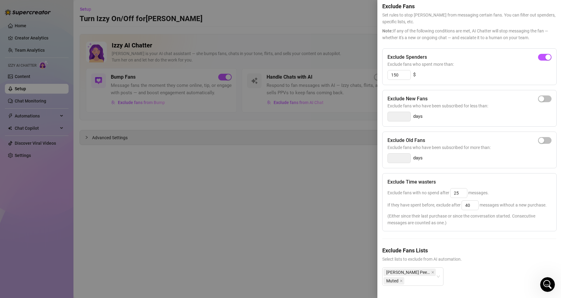
click at [461, 196] on div "Exclude Time wasters Exclude fans with no spend after 25 messages. If they have…" at bounding box center [469, 202] width 174 height 58
click at [457, 192] on input "25" at bounding box center [458, 192] width 17 height 9
click at [458, 192] on input "25" at bounding box center [458, 192] width 17 height 9
click at [494, 180] on div "Exclude Time wasters" at bounding box center [469, 181] width 164 height 7
click at [458, 188] on input "25" at bounding box center [458, 192] width 17 height 9
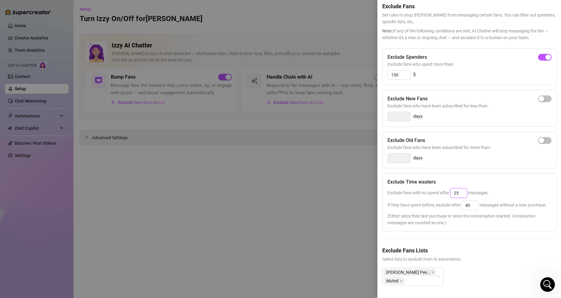
click at [462, 190] on input "25" at bounding box center [458, 192] width 17 height 9
click at [502, 180] on div "Exclude Time wasters" at bounding box center [469, 181] width 164 height 7
click at [457, 190] on input "25" at bounding box center [458, 192] width 17 height 9
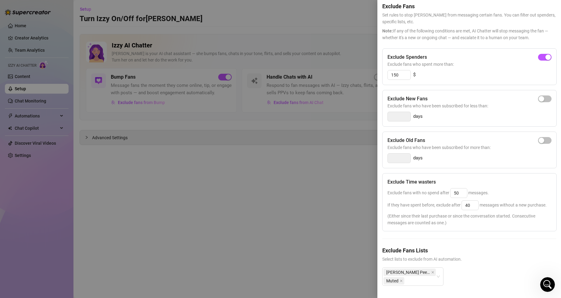
click at [527, 188] on div "Exclude fans with no spend after 50 messages." at bounding box center [469, 193] width 164 height 10
click at [455, 189] on input "50" at bounding box center [458, 192] width 17 height 9
type input "25"
click at [499, 178] on div "Exclude Time wasters" at bounding box center [469, 181] width 164 height 7
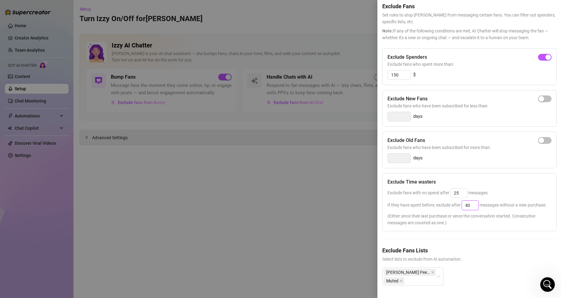
click at [468, 201] on input "40" at bounding box center [470, 205] width 17 height 9
type input "25"
click at [496, 190] on div "Exclude fans with no spend after 25 messages." at bounding box center [469, 193] width 164 height 10
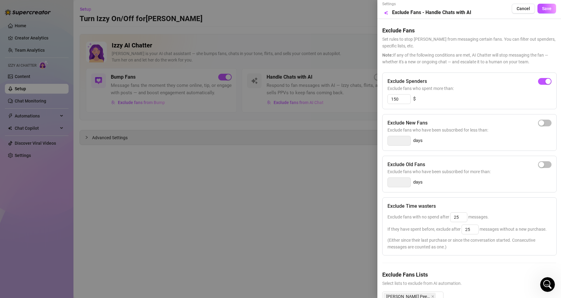
scroll to position [0, 0]
click at [542, 10] on span "Save" at bounding box center [546, 9] width 9 height 5
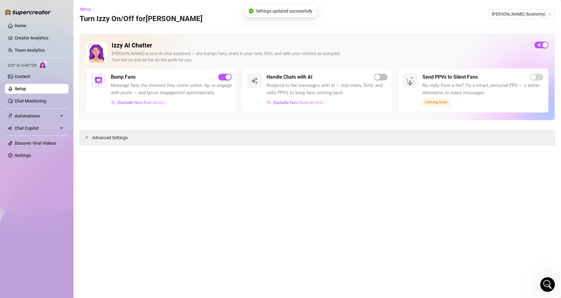
click at [546, 282] on icon "Open Intercom Messenger" at bounding box center [547, 284] width 4 height 5
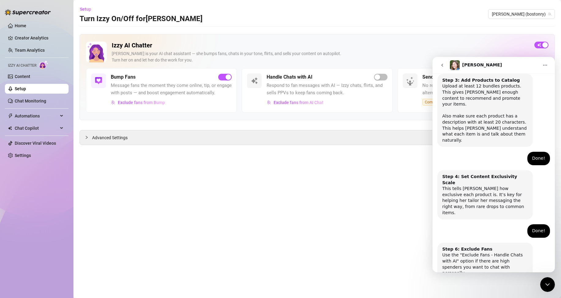
click at [485, 282] on button "Done!" at bounding box center [489, 297] width 22 height 12
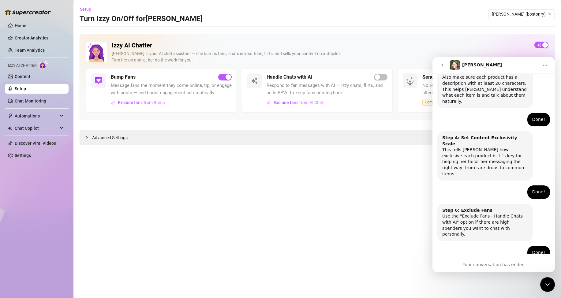
scroll to position [323, 0]
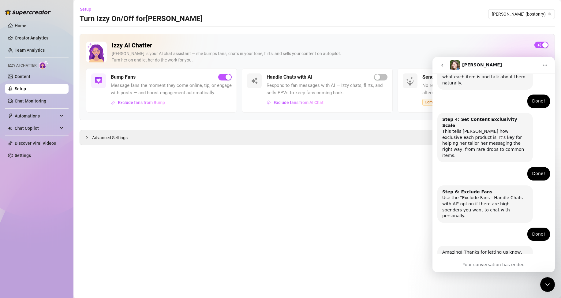
click at [544, 282] on icon "Close Intercom Messenger" at bounding box center [546, 284] width 7 height 7
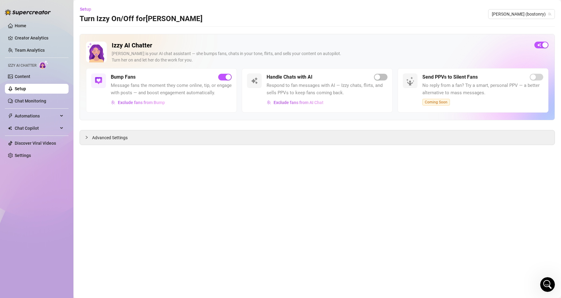
drag, startPoint x: 339, startPoint y: 202, endPoint x: 343, endPoint y: 191, distance: 11.2
click at [339, 201] on main "Setup Turn Izzy On/Off for [PERSON_NAME] (bostonry) Izzy AI Chatter [PERSON_NAM…" at bounding box center [316, 149] width 487 height 298
click at [381, 75] on span "button" at bounding box center [380, 77] width 13 height 7
click at [298, 180] on main "Setup Turn Izzy On/Off for [PERSON_NAME] (bostonry) Izzy AI Chatter [PERSON_NAM…" at bounding box center [316, 149] width 487 height 298
click at [30, 76] on link "Content" at bounding box center [23, 76] width 16 height 5
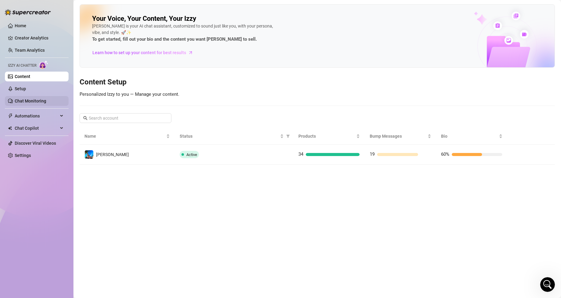
click at [32, 102] on link "Chat Monitoring" at bounding box center [31, 100] width 32 height 5
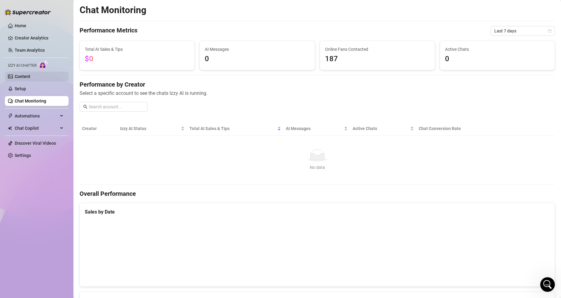
click at [21, 76] on link "Content" at bounding box center [23, 76] width 16 height 5
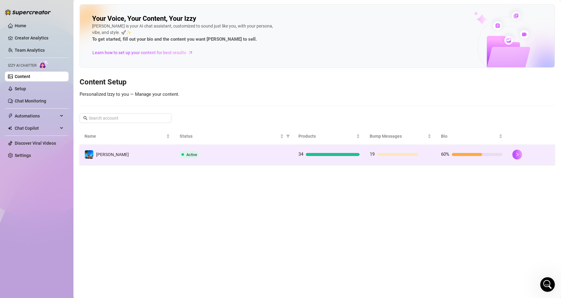
click at [144, 153] on td "[PERSON_NAME]" at bounding box center [127, 155] width 95 height 20
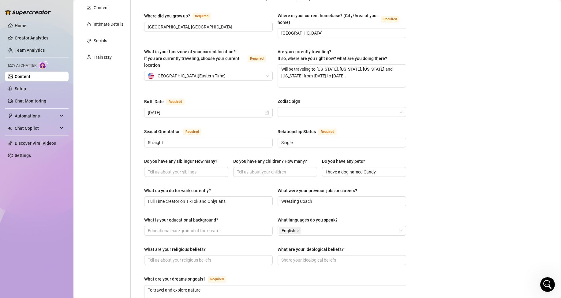
scroll to position [153, 0]
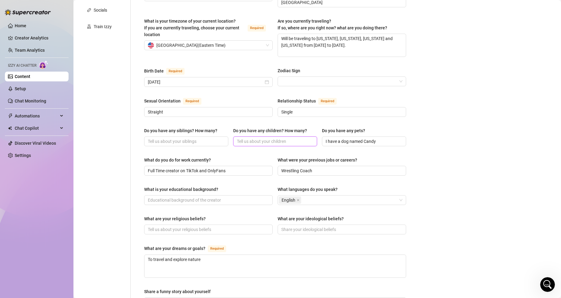
click at [302, 138] on input "Do you have any children? How many?" at bounding box center [275, 141] width 76 height 7
type input "No children"
click at [410, 107] on div "Bio Import Bio from other creator Personal Info Chatting Lifestyle Physique Con…" at bounding box center [317, 173] width 475 height 560
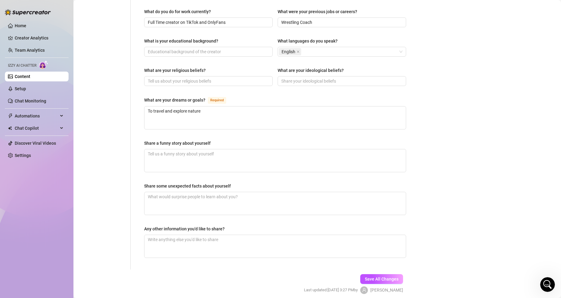
scroll to position [306, 0]
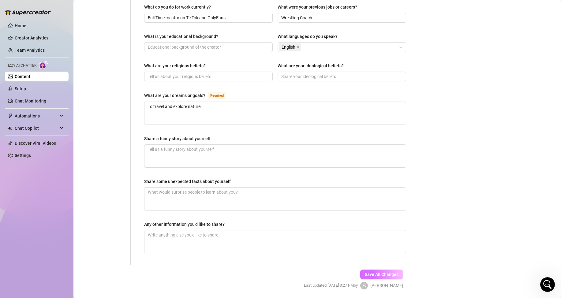
click at [385, 272] on span "Save All Changes" at bounding box center [382, 274] width 34 height 5
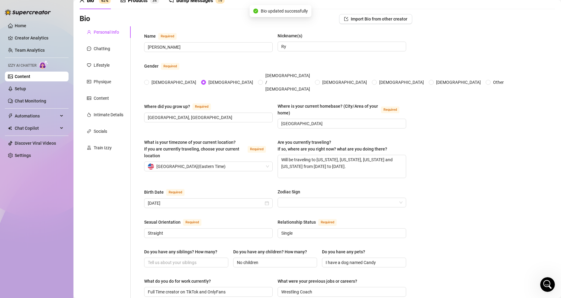
scroll to position [0, 0]
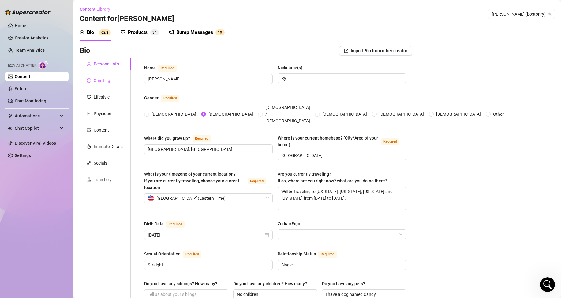
click at [104, 77] on div "Chatting" at bounding box center [105, 81] width 51 height 12
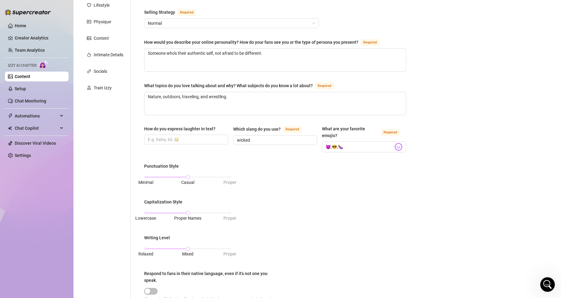
scroll to position [122, 0]
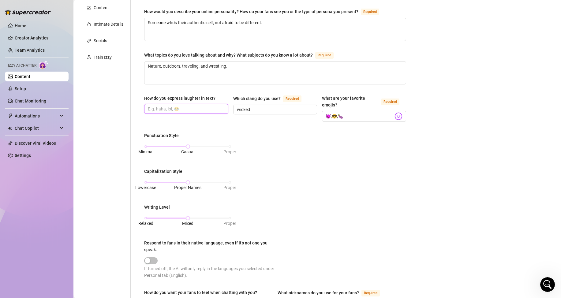
click at [197, 107] on input "How do you express laughter in text?" at bounding box center [186, 109] width 76 height 7
type input "lol"
click at [435, 162] on div "Bio Import Bio from other creator Personal Info Chatting Lifestyle Physique Con…" at bounding box center [317, 179] width 475 height 511
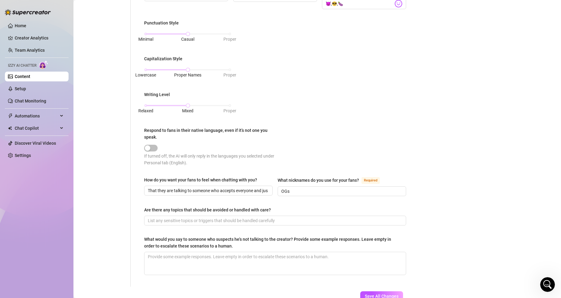
scroll to position [275, 0]
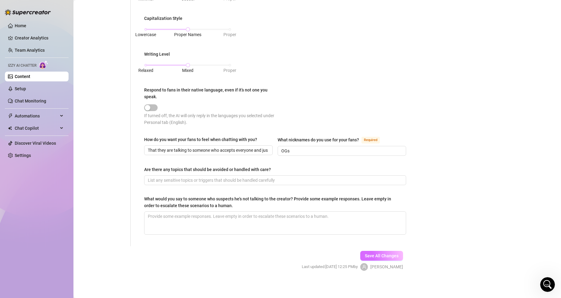
click at [384, 253] on span "Save All Changes" at bounding box center [382, 255] width 34 height 5
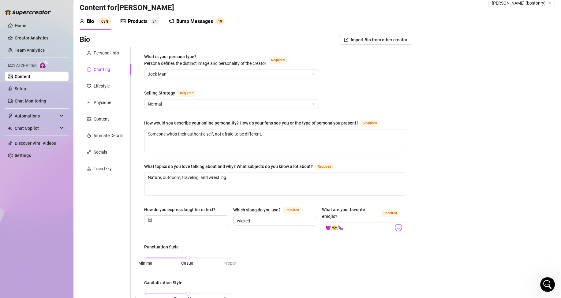
scroll to position [0, 0]
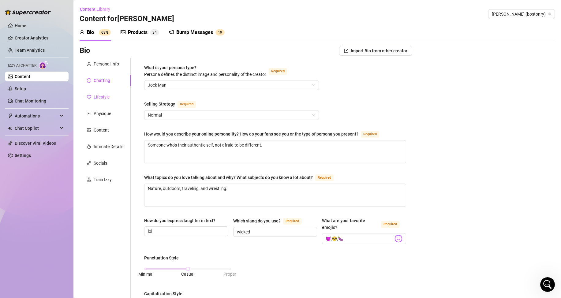
click at [97, 96] on div "Lifestyle" at bounding box center [102, 97] width 16 height 7
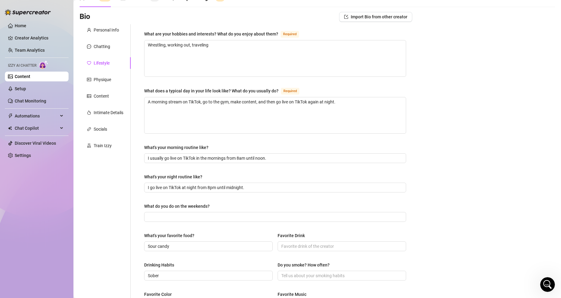
scroll to position [153, 0]
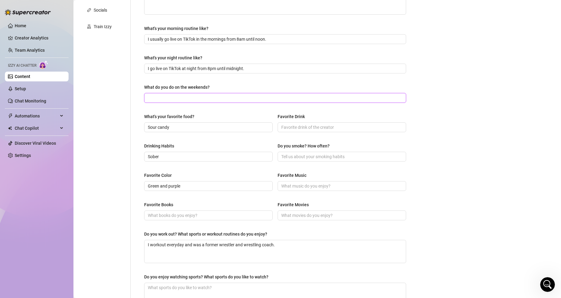
click at [181, 100] on input "What do you do on the weekends?" at bounding box center [274, 98] width 253 height 7
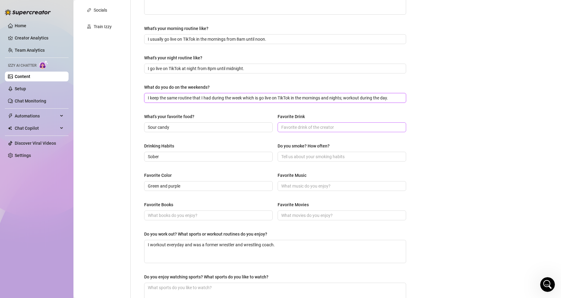
type input "I keep the same routine that I had during the week which is go live on TikTok i…"
click at [348, 123] on span at bounding box center [341, 127] width 128 height 10
type input "coffee"
click at [441, 164] on div "Bio Import Bio from other creator Personal Info Chatting Lifestyle Physique Con…" at bounding box center [317, 123] width 475 height 460
click at [354, 155] on input "Do you smoke? How often?" at bounding box center [341, 156] width 120 height 7
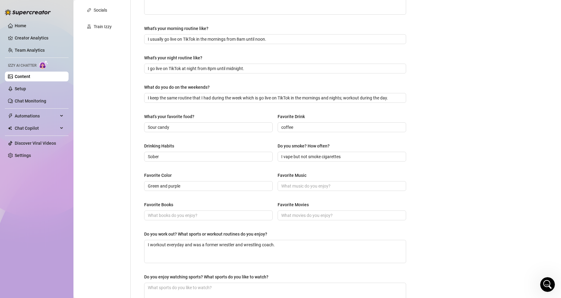
click at [448, 183] on div "Bio Import Bio from other creator Personal Info Chatting Lifestyle Physique Con…" at bounding box center [317, 123] width 475 height 460
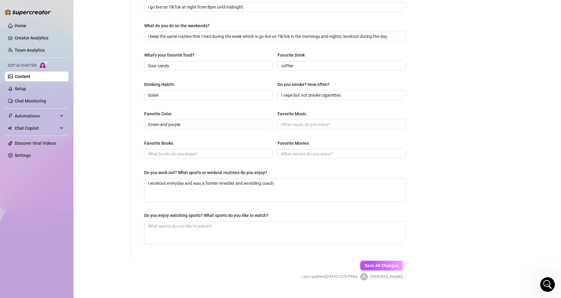
scroll to position [225, 0]
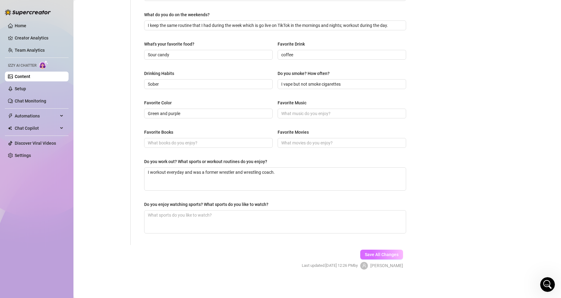
click at [382, 254] on span "Save All Changes" at bounding box center [382, 254] width 34 height 5
type input "I vape but not smoke cigarettes"
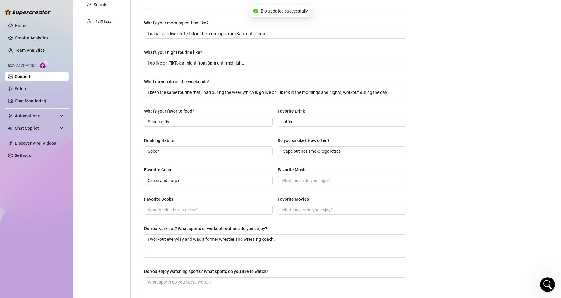
scroll to position [42, 0]
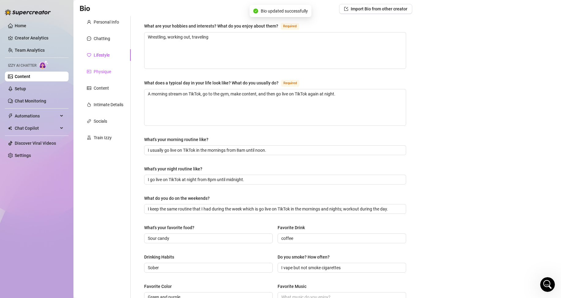
click at [100, 68] on div "Physique" at bounding box center [102, 71] width 17 height 7
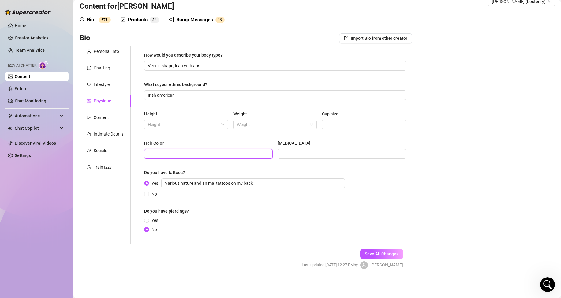
click at [217, 151] on input "Hair Color" at bounding box center [208, 153] width 120 height 7
type input "Black"
click at [394, 252] on span "Save All Changes" at bounding box center [382, 253] width 34 height 5
click at [110, 118] on div "Content" at bounding box center [105, 118] width 51 height 12
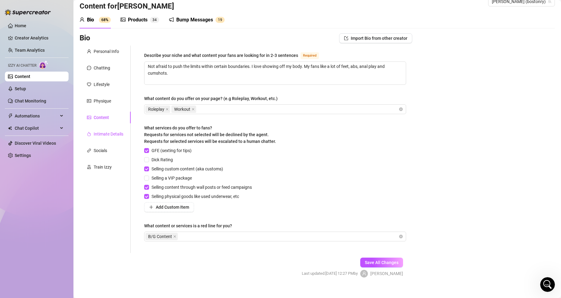
click at [106, 137] on div "Intimate Details" at bounding box center [109, 134] width 30 height 7
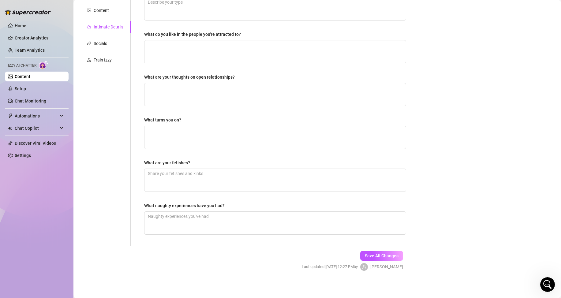
scroll to position [121, 0]
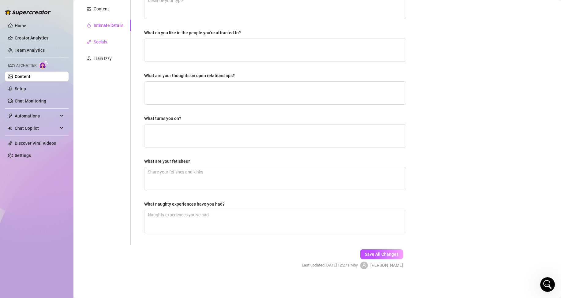
click at [105, 42] on div "Socials" at bounding box center [100, 42] width 13 height 7
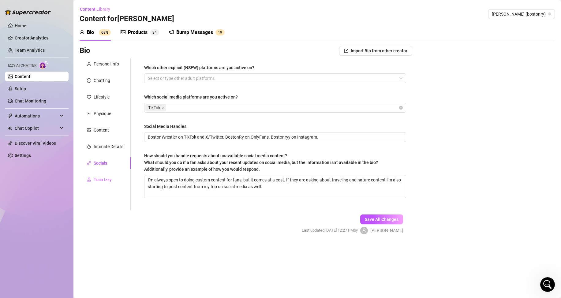
click at [100, 180] on div "Train Izzy" at bounding box center [103, 179] width 18 height 7
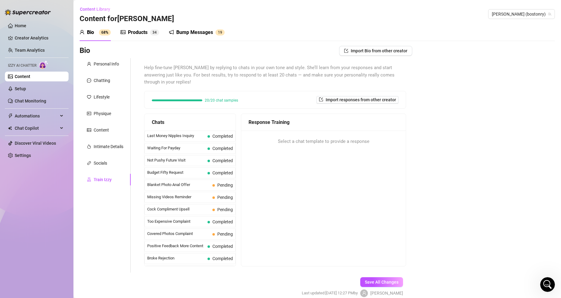
click at [548, 282] on icon "Open Intercom Messenger" at bounding box center [547, 285] width 10 height 10
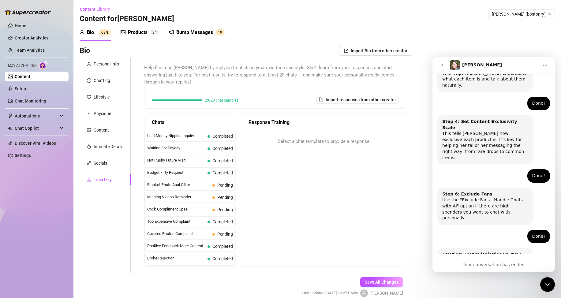
scroll to position [323, 0]
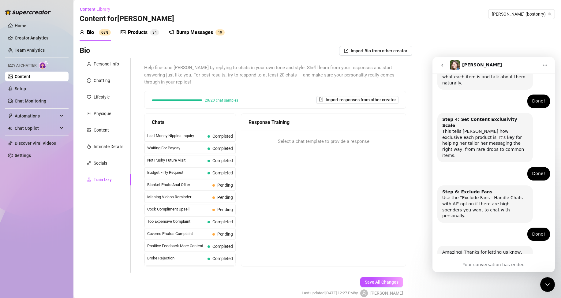
click at [443, 64] on icon "go back" at bounding box center [442, 65] width 2 height 3
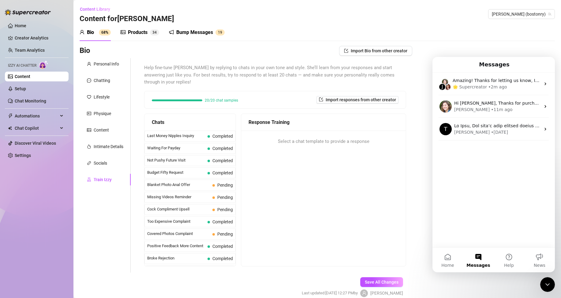
scroll to position [0, 0]
click at [459, 32] on div "Bio 68% Products 3 4 Bump Messages 1 9" at bounding box center [317, 32] width 475 height 17
click at [20, 24] on link "Home" at bounding box center [21, 25] width 12 height 5
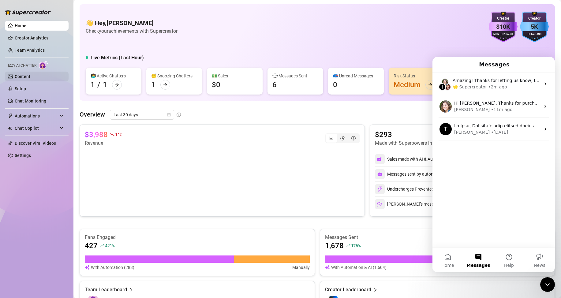
click at [21, 76] on link "Content" at bounding box center [23, 76] width 16 height 5
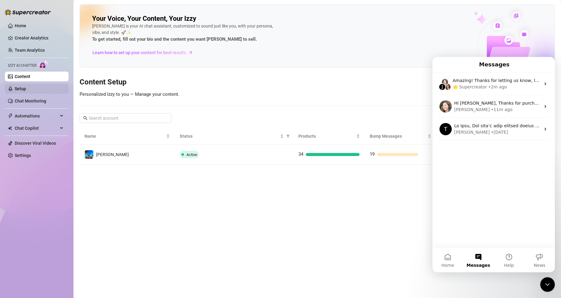
click at [26, 87] on link "Setup" at bounding box center [20, 88] width 11 height 5
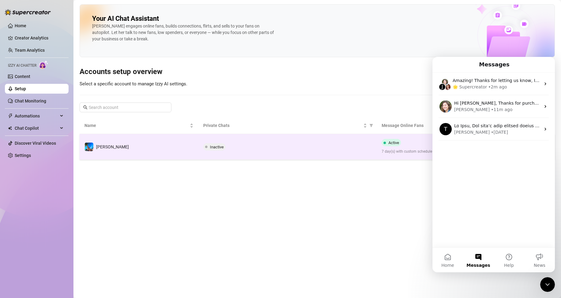
click at [260, 147] on div "Inactive" at bounding box center [287, 146] width 168 height 7
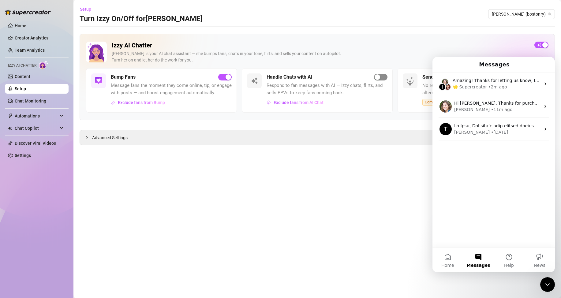
click at [382, 75] on span "button" at bounding box center [380, 77] width 13 height 7
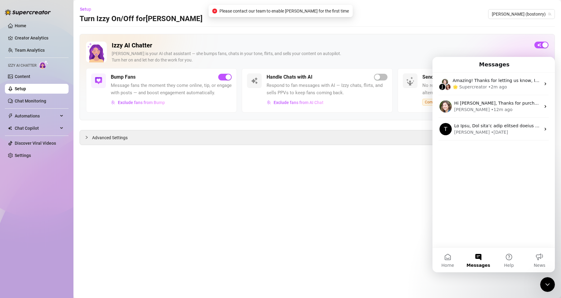
click at [548, 282] on icon "Close Intercom Messenger" at bounding box center [546, 284] width 7 height 7
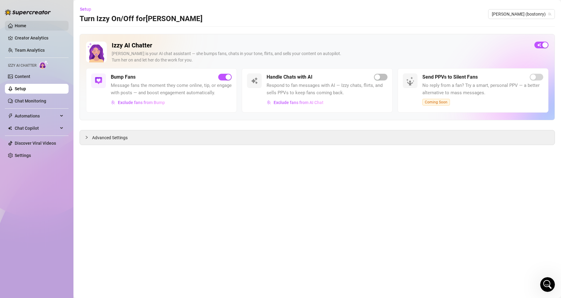
click at [18, 23] on link "Home" at bounding box center [21, 25] width 12 height 5
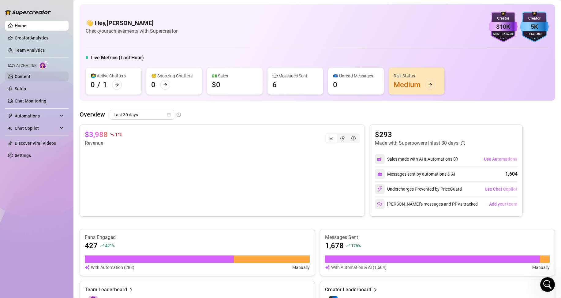
click at [17, 76] on link "Content" at bounding box center [23, 76] width 16 height 5
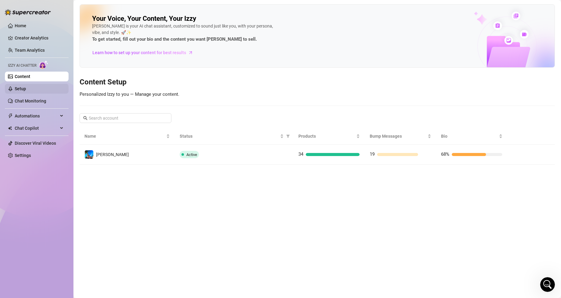
click at [26, 86] on link "Setup" at bounding box center [20, 88] width 11 height 5
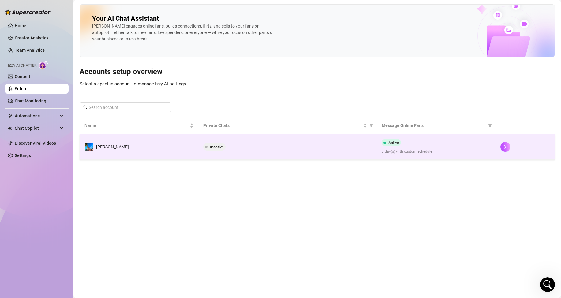
click at [291, 153] on td "Inactive" at bounding box center [287, 147] width 178 height 26
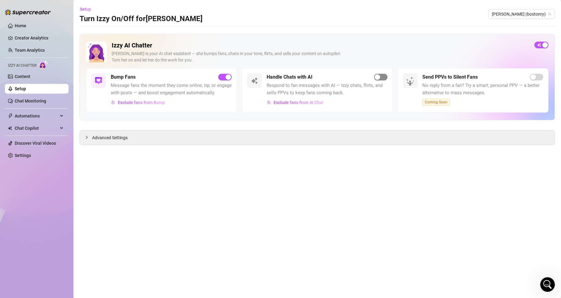
click at [379, 77] on div "button" at bounding box center [377, 77] width 6 height 6
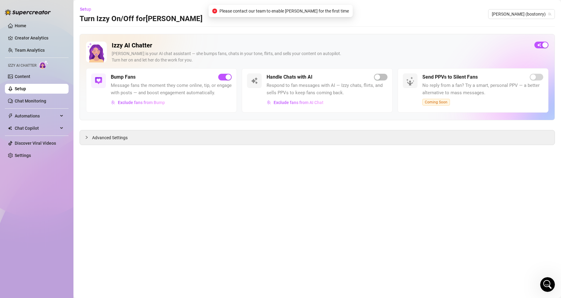
click at [550, 282] on icon "Open Intercom Messenger" at bounding box center [547, 285] width 10 height 10
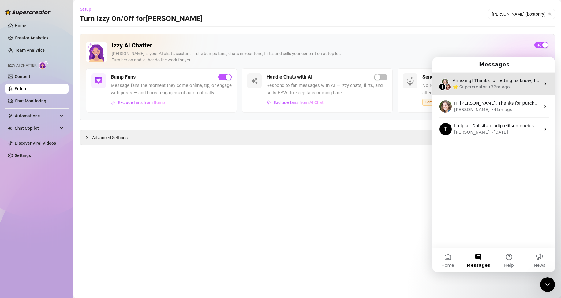
click at [514, 87] on div "🌟 Supercreator • 32m ago" at bounding box center [496, 87] width 88 height 6
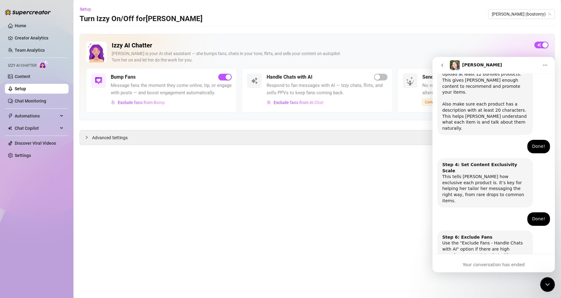
scroll to position [323, 0]
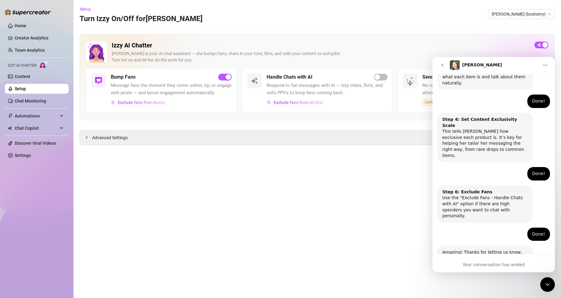
click at [442, 67] on icon "go back" at bounding box center [441, 65] width 5 height 5
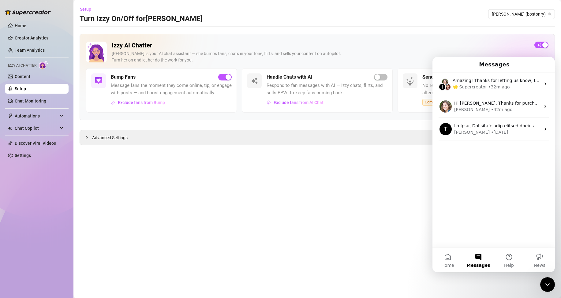
scroll to position [0, 0]
click at [392, 195] on main "Setup Turn Izzy On/Off for [PERSON_NAME] (bostonry) Izzy AI Chatter [PERSON_NAM…" at bounding box center [316, 149] width 487 height 298
click at [548, 282] on icon "Close Intercom Messenger" at bounding box center [546, 284] width 7 height 7
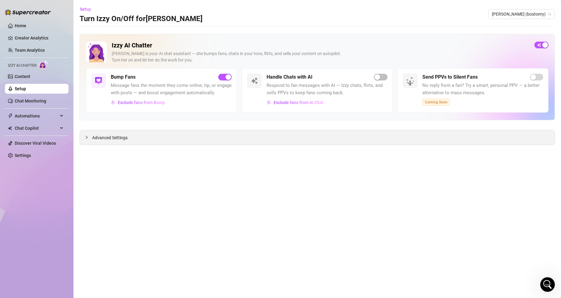
click at [87, 137] on icon "collapsed" at bounding box center [87, 137] width 4 height 4
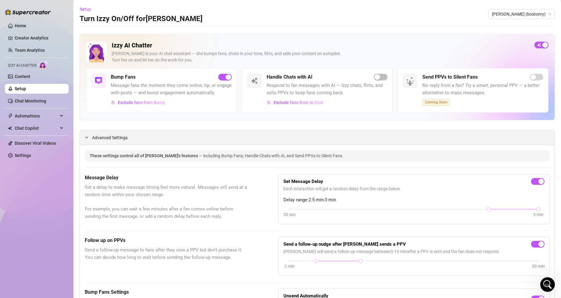
click at [86, 141] on div at bounding box center [88, 137] width 7 height 7
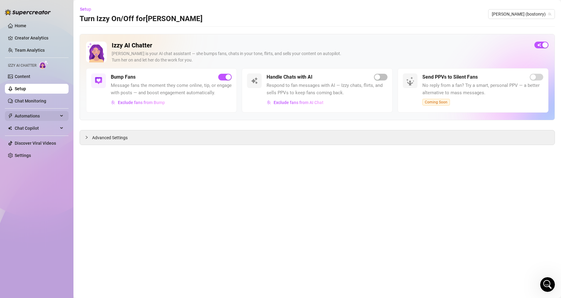
click at [43, 115] on span "Automations" at bounding box center [36, 116] width 43 height 10
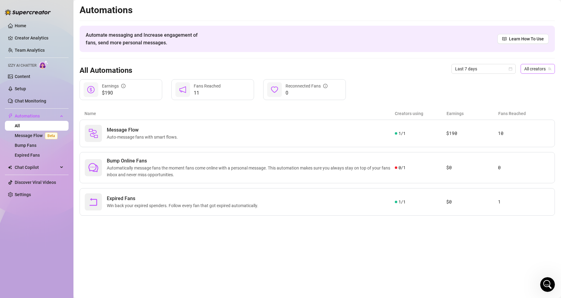
click at [538, 71] on span "All creators" at bounding box center [537, 68] width 27 height 9
click at [523, 88] on span "[PERSON_NAME]" at bounding box center [510, 91] width 33 height 7
click at [424, 78] on div "All Automations for [PERSON_NAME] Last 7 days [PERSON_NAME] (bostonry) [PERSON_…" at bounding box center [317, 68] width 475 height 21
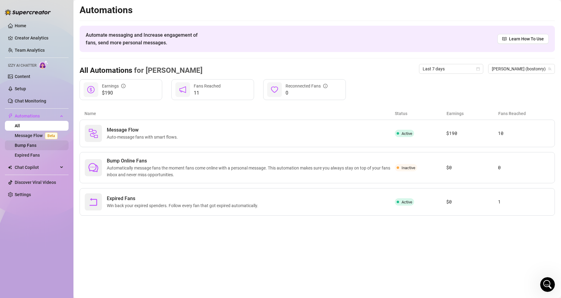
click at [24, 146] on link "Bump Fans" at bounding box center [26, 145] width 22 height 5
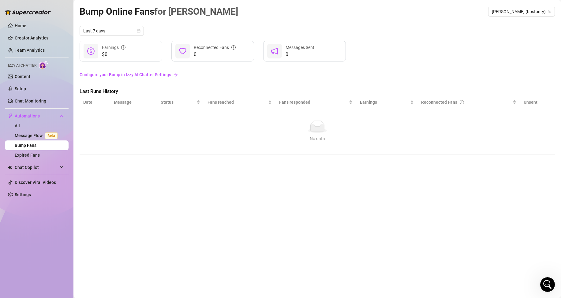
click at [135, 74] on link "Configure your Bump in Izzy AI Chatter Settings" at bounding box center [317, 74] width 475 height 7
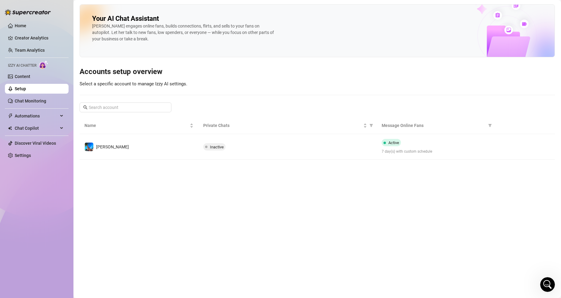
click at [173, 146] on td "[PERSON_NAME]" at bounding box center [139, 147] width 119 height 26
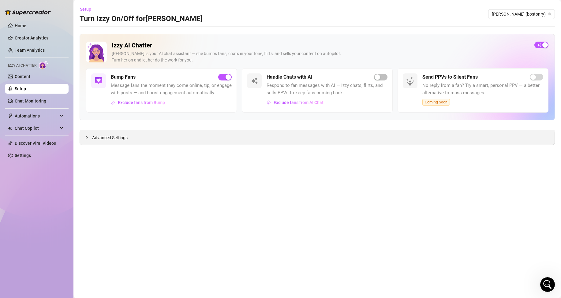
click at [87, 139] on icon "collapsed" at bounding box center [87, 137] width 4 height 4
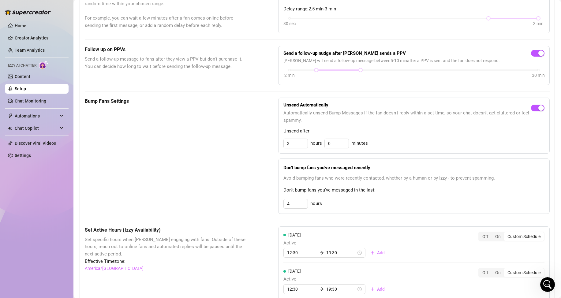
scroll to position [117, 0]
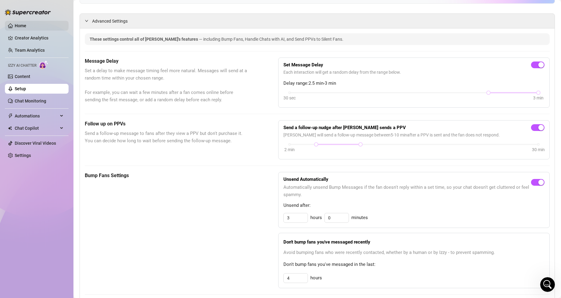
click at [26, 26] on link "Home" at bounding box center [21, 25] width 12 height 5
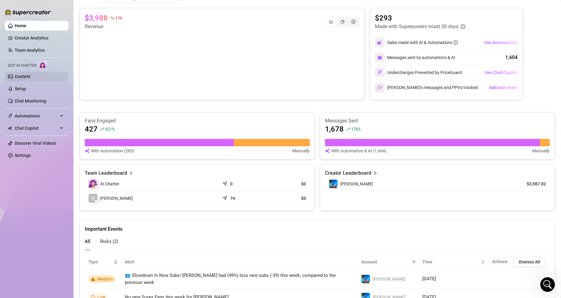
click at [30, 76] on link "Content" at bounding box center [23, 76] width 16 height 5
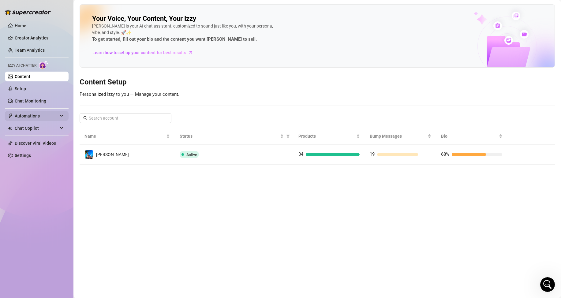
click at [26, 114] on span "Automations" at bounding box center [36, 116] width 43 height 10
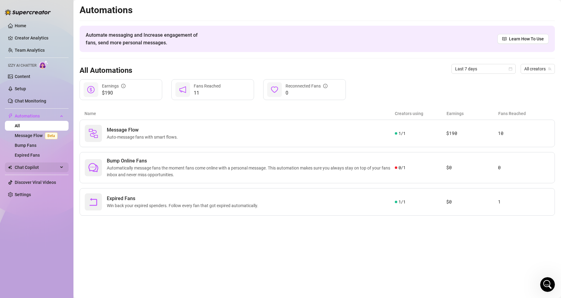
click at [29, 163] on span "Chat Copilot" at bounding box center [36, 167] width 43 height 10
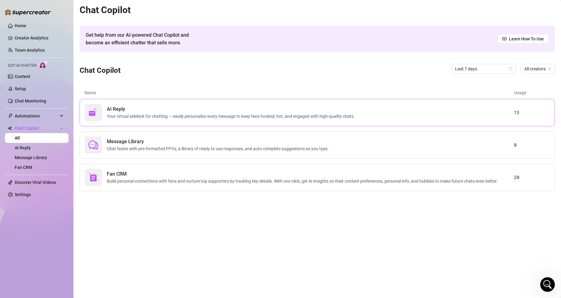
click at [148, 118] on span "Your virtual sidekick for chatting — easily personalize every message to keep f…" at bounding box center [232, 116] width 250 height 7
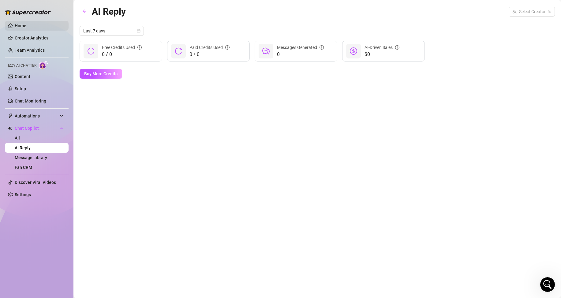
click at [25, 23] on link "Home" at bounding box center [21, 25] width 12 height 5
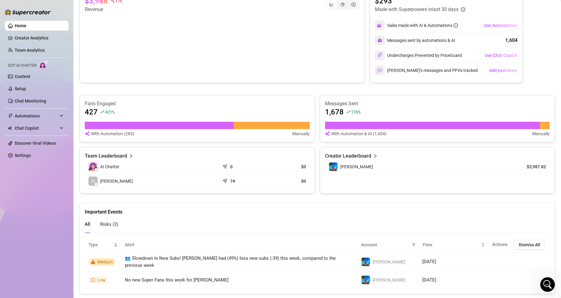
scroll to position [145, 0]
